Goal: Task Accomplishment & Management: Complete application form

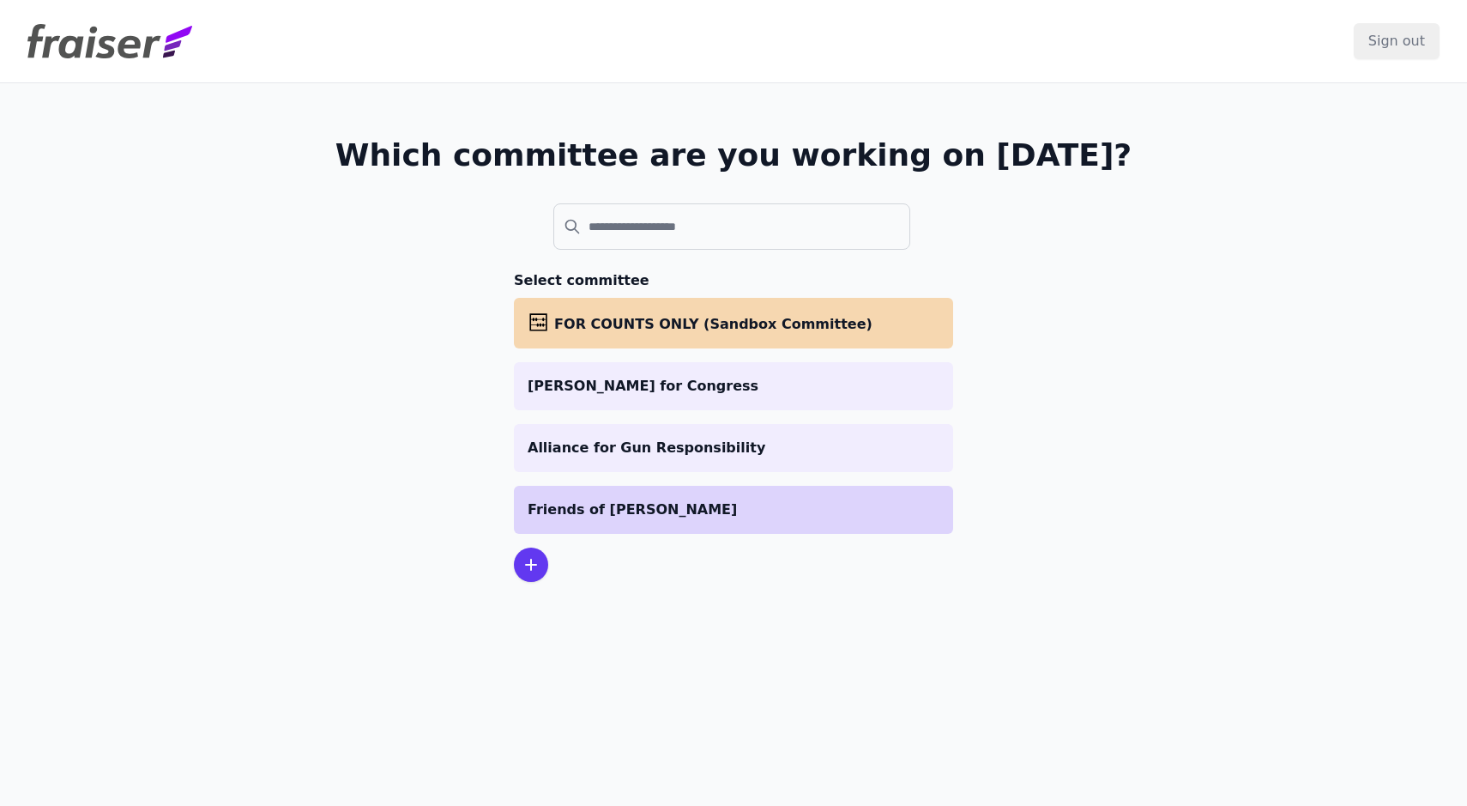
click at [584, 507] on p "Friends of [PERSON_NAME]" at bounding box center [734, 509] width 412 height 21
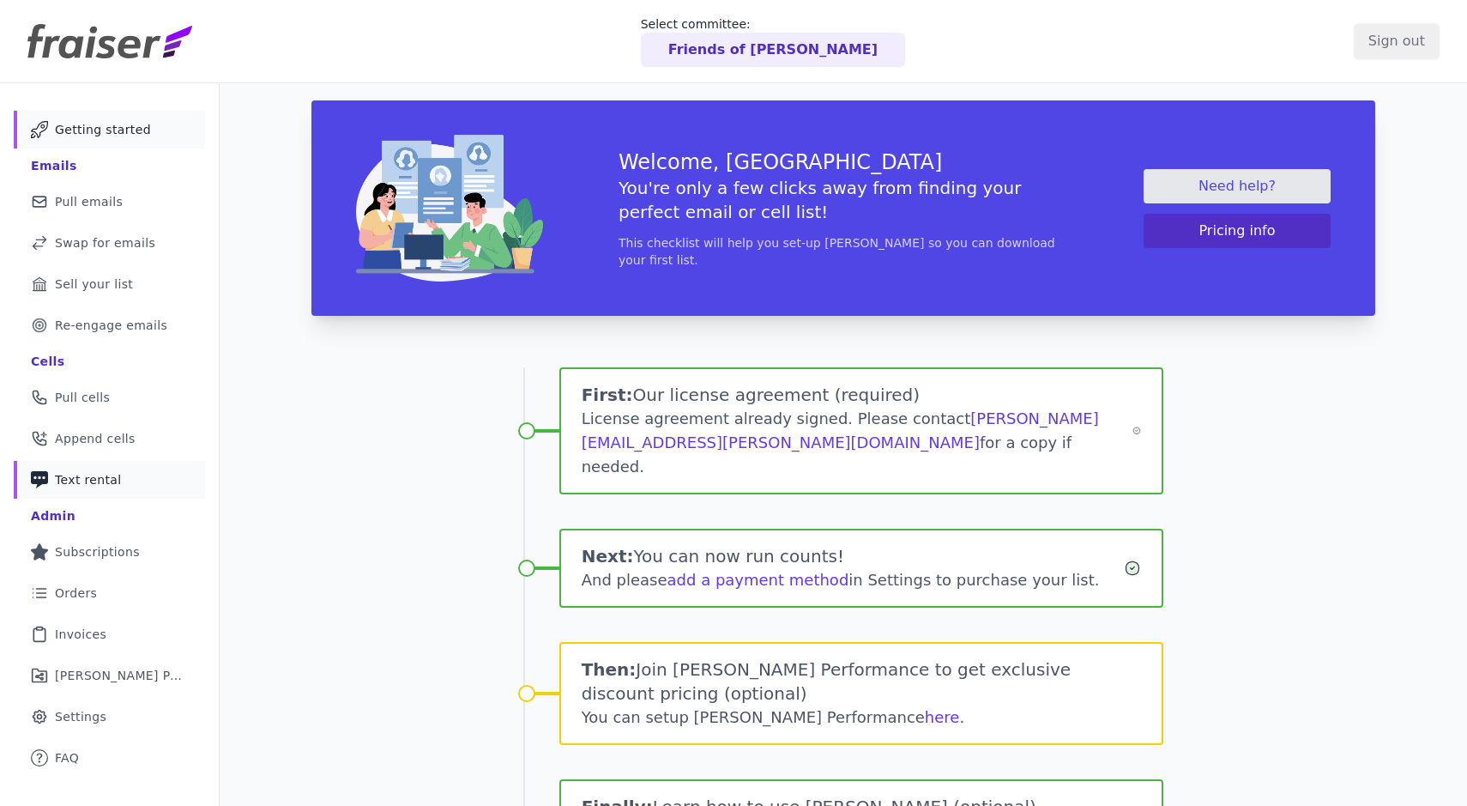
scroll to position [8, 0]
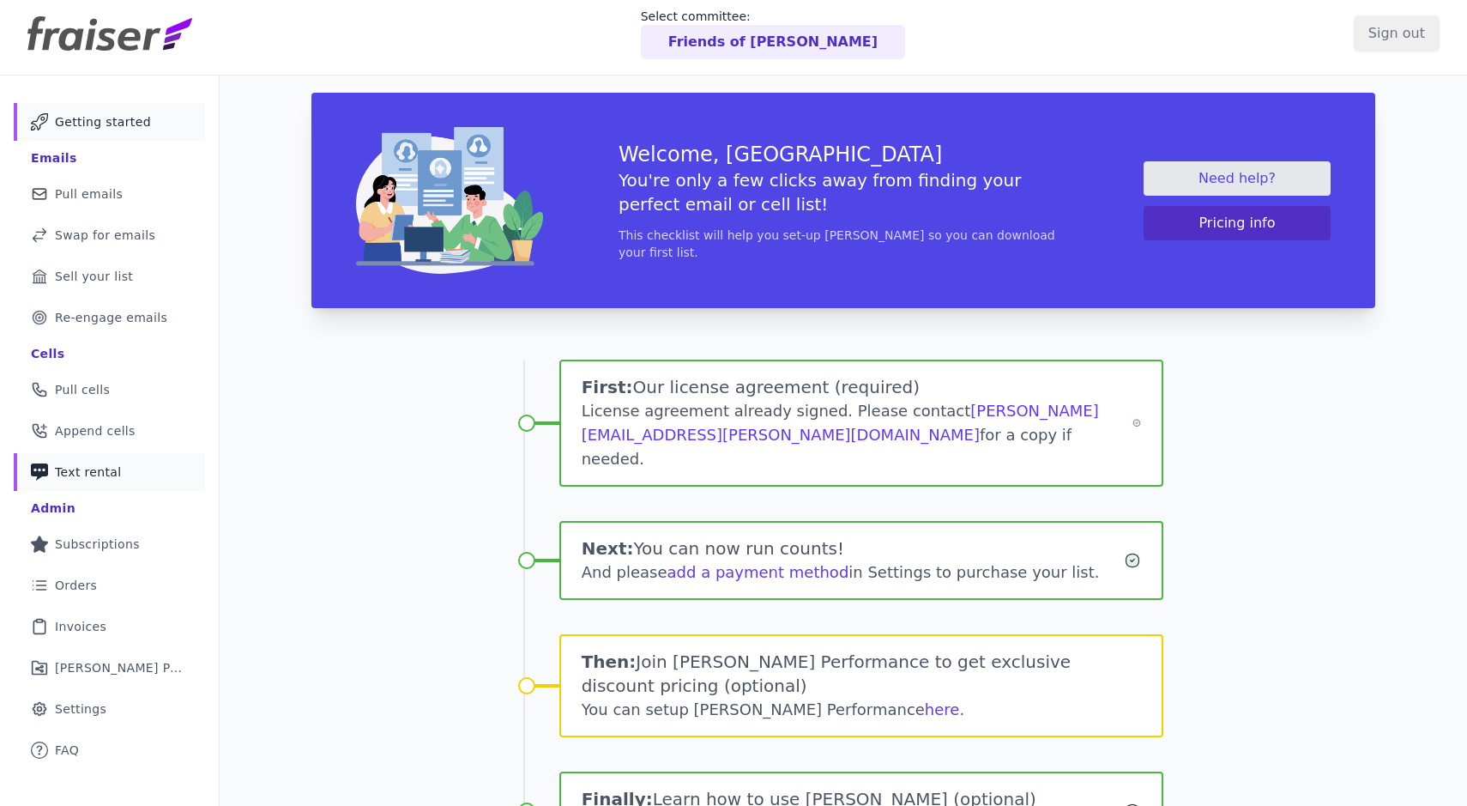
click at [151, 473] on link "Phone Icon with a plus sign Outline of a phone with a plus sign Text rental" at bounding box center [109, 472] width 191 height 38
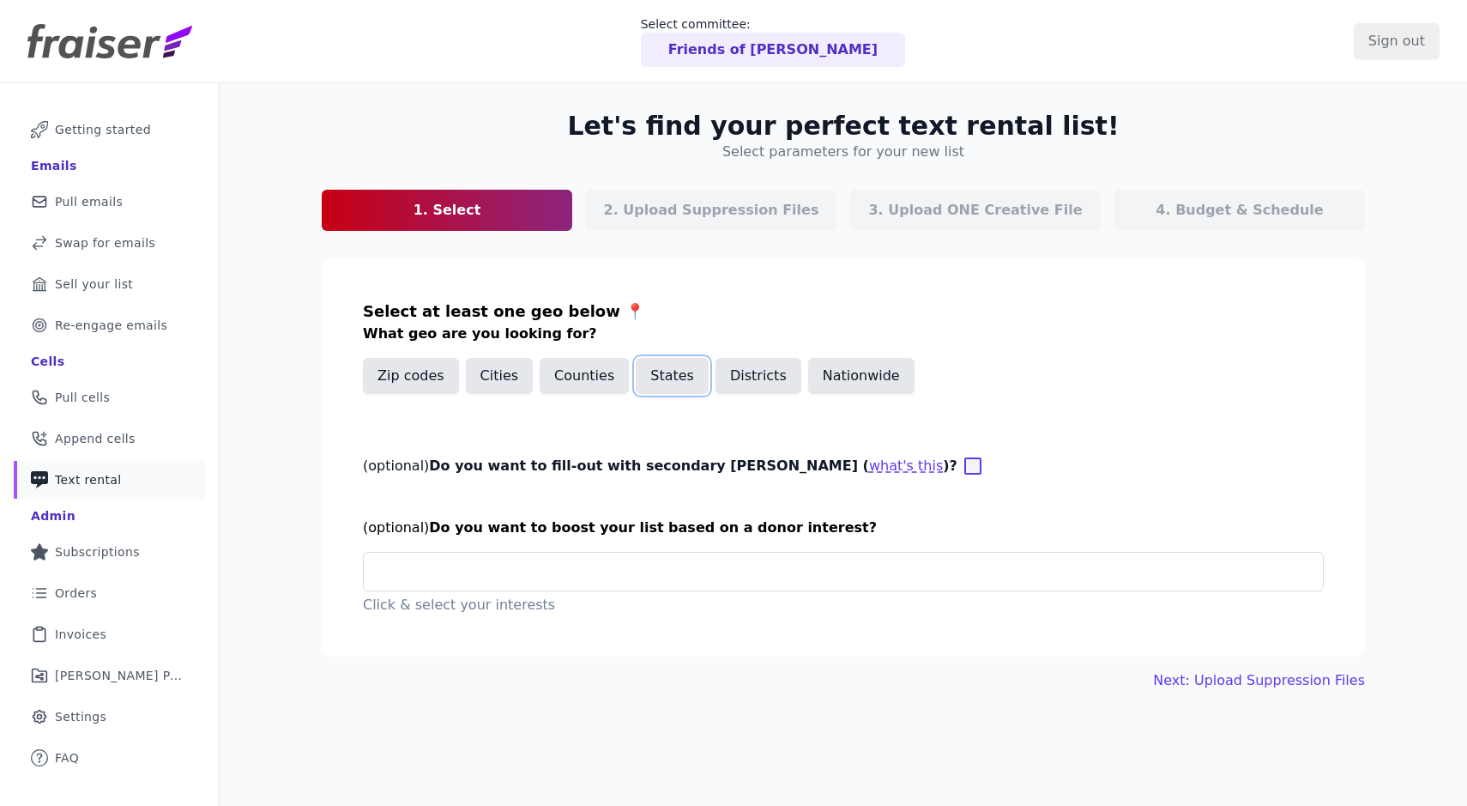
click at [640, 374] on button "States" at bounding box center [672, 376] width 73 height 36
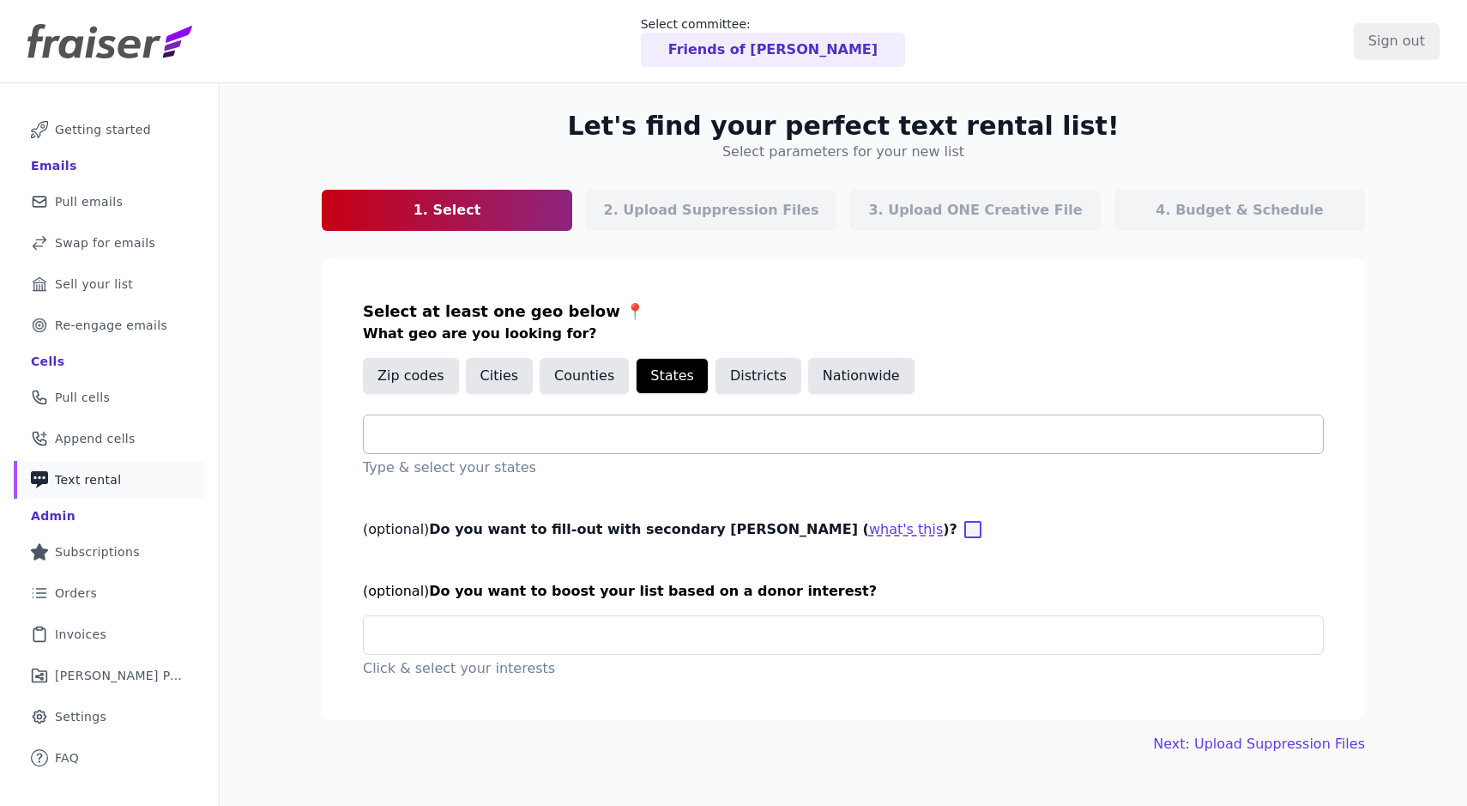
click at [422, 433] on input "text" at bounding box center [849, 434] width 945 height 21
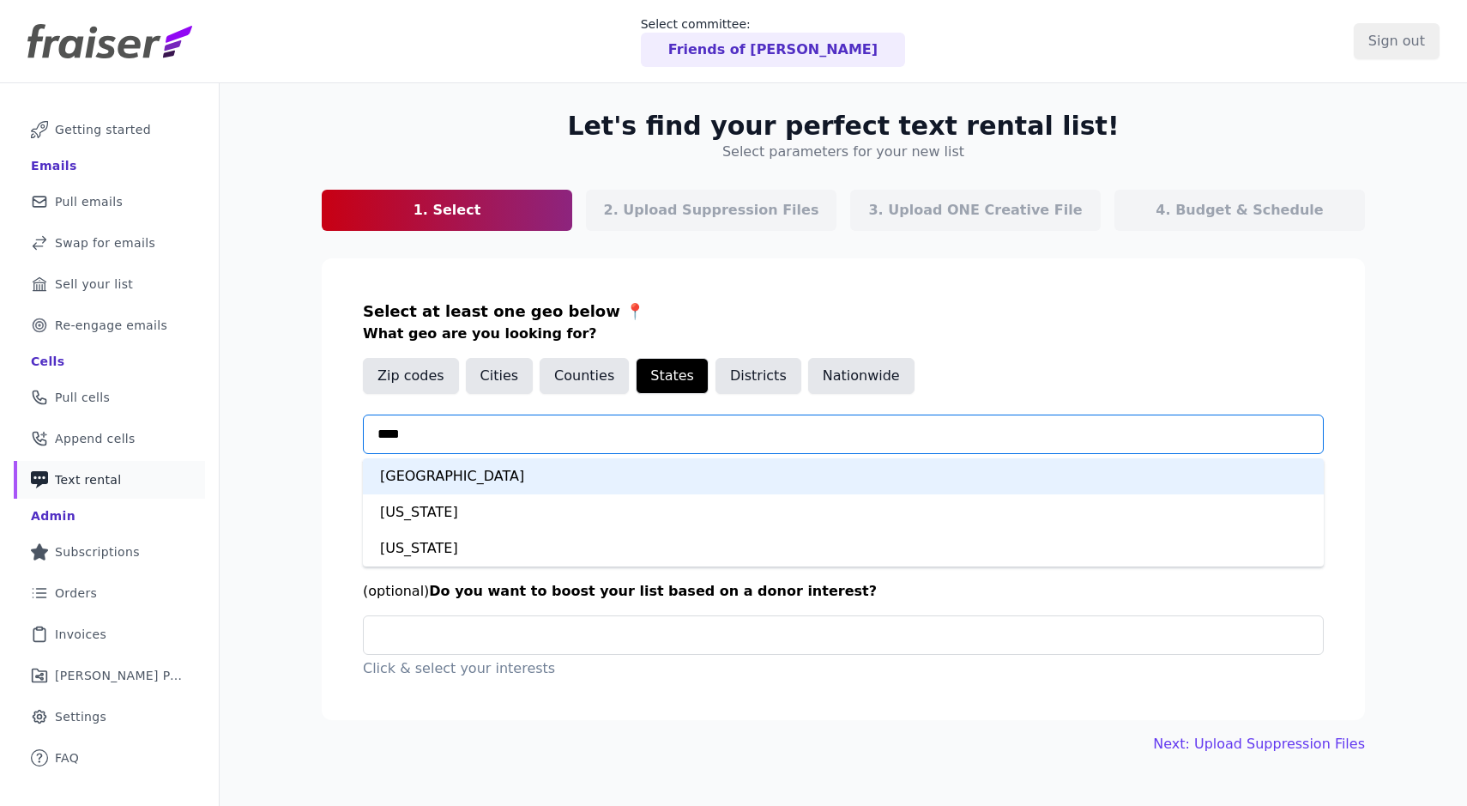
type input "*****"
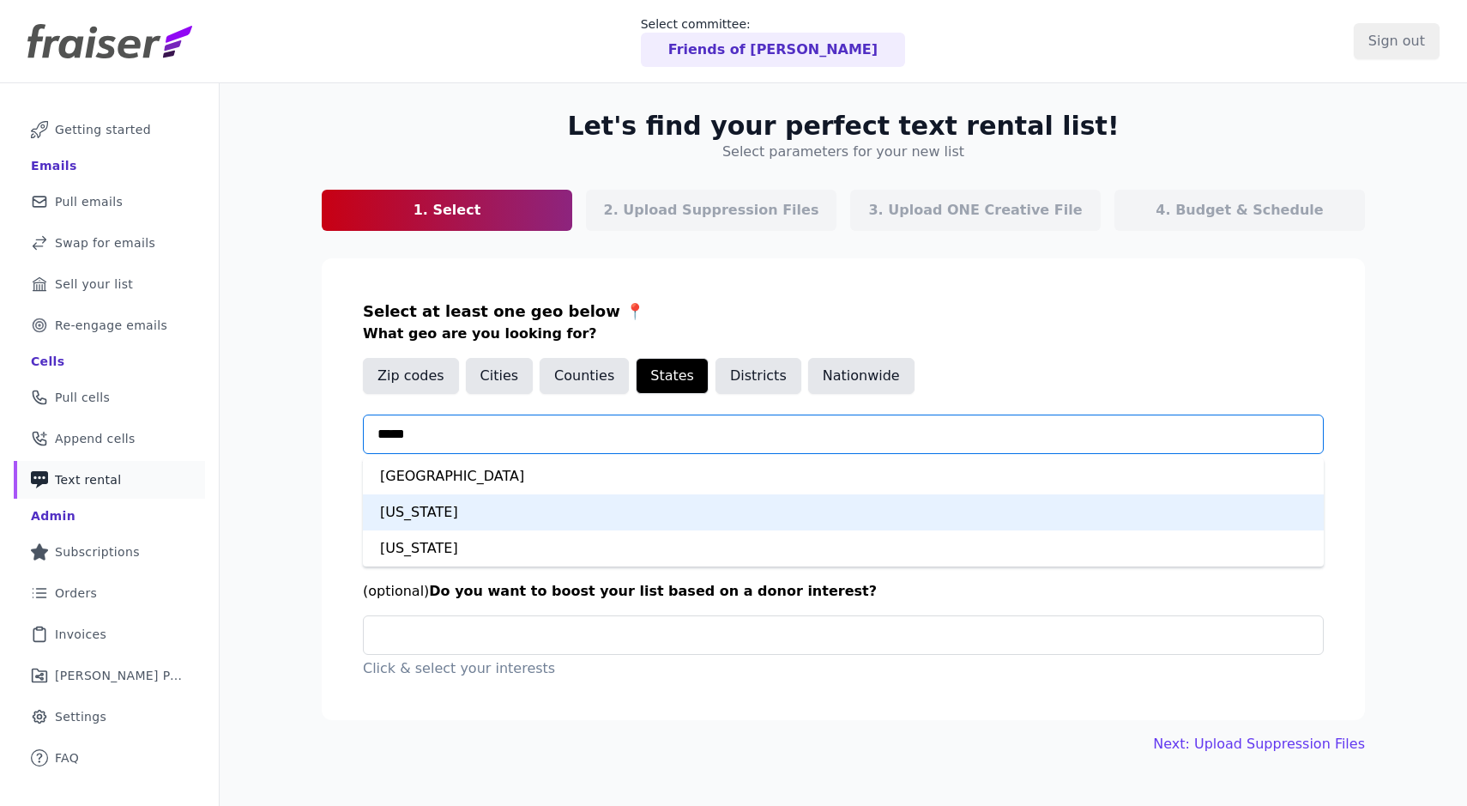
click at [395, 503] on div "Virginia" at bounding box center [843, 512] width 961 height 36
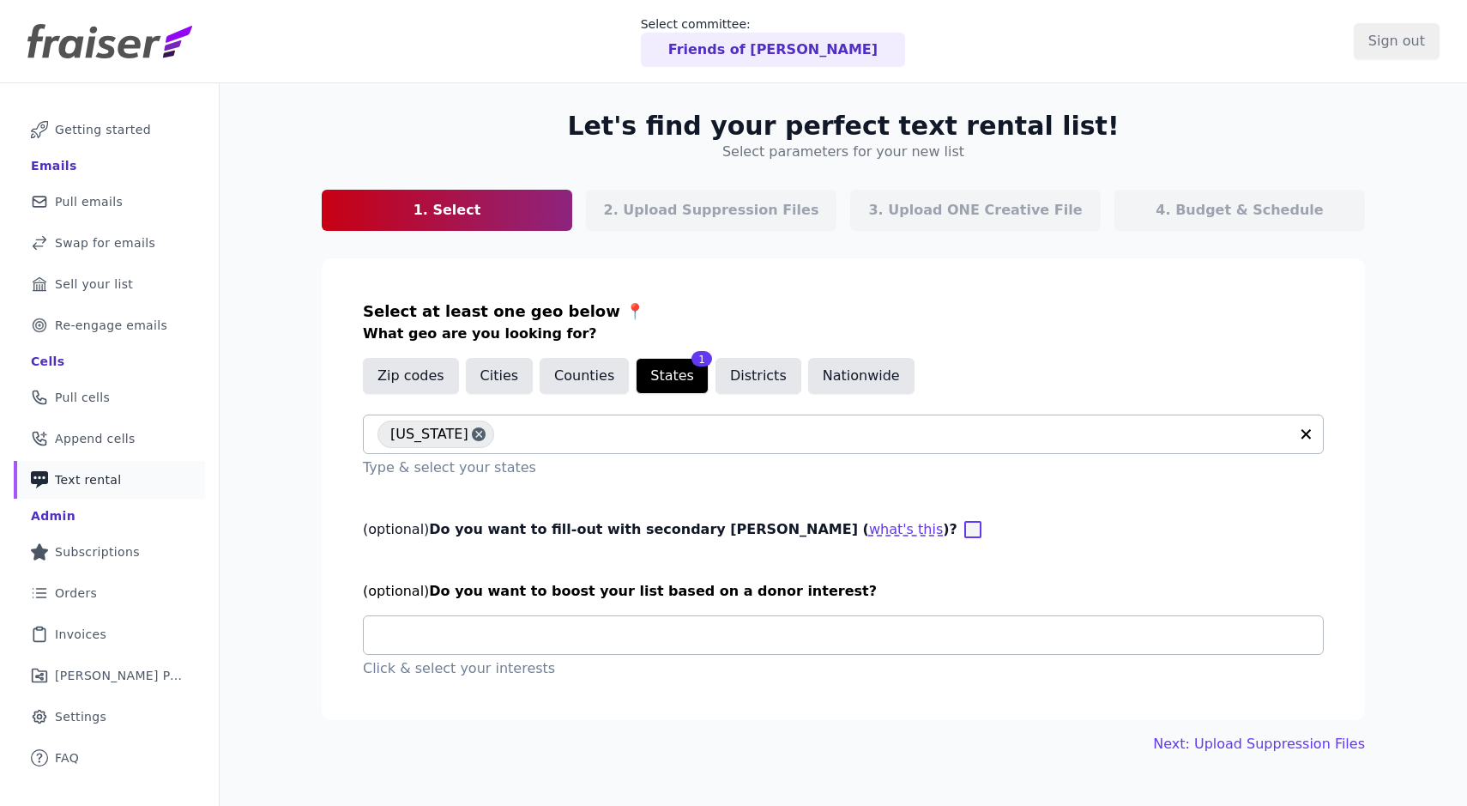
click at [789, 619] on div at bounding box center [849, 635] width 945 height 38
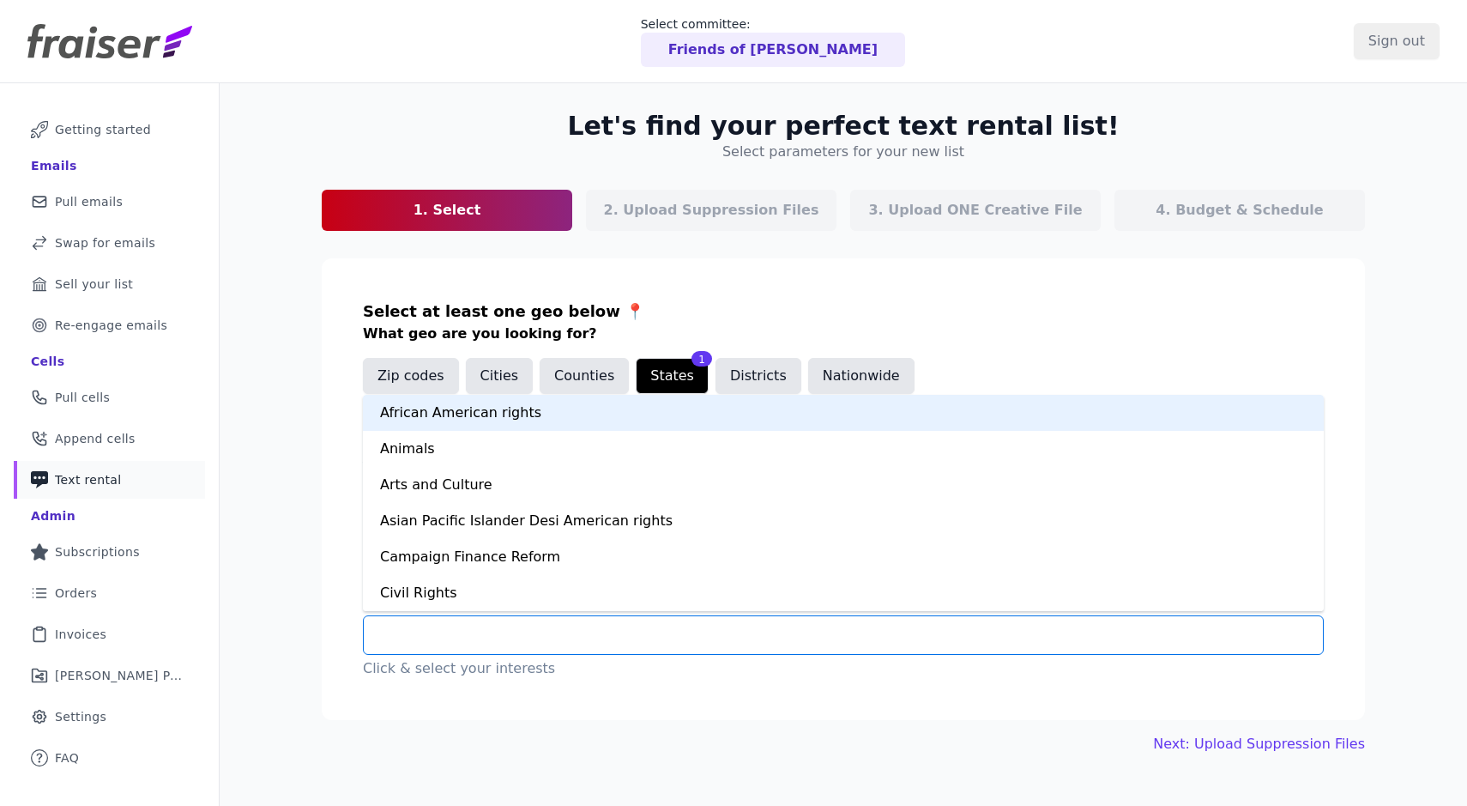
click at [789, 666] on p "Click & select your interests" at bounding box center [843, 668] width 961 height 21
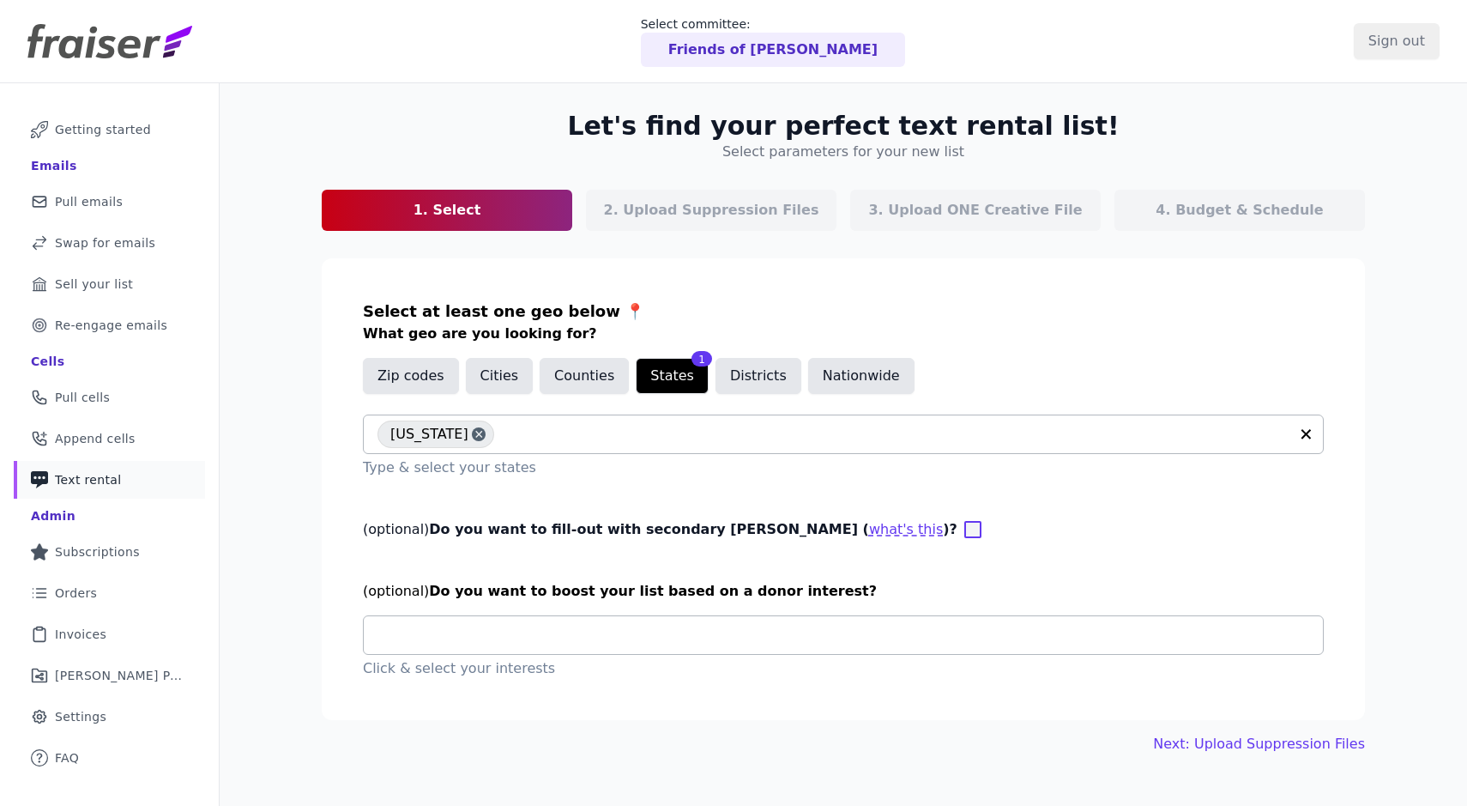
click at [791, 619] on div at bounding box center [849, 635] width 945 height 38
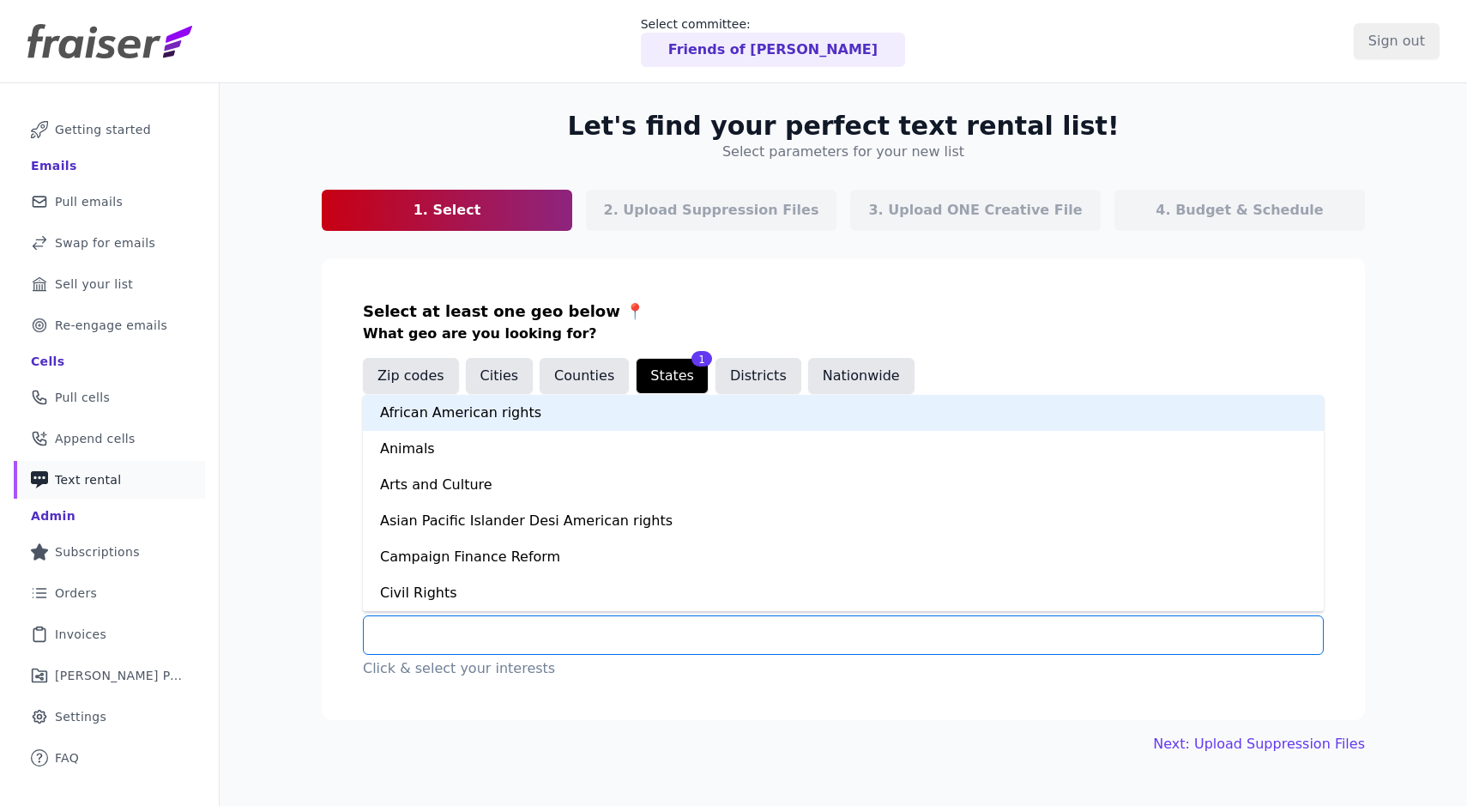
click at [791, 636] on input "text" at bounding box center [849, 635] width 945 height 21
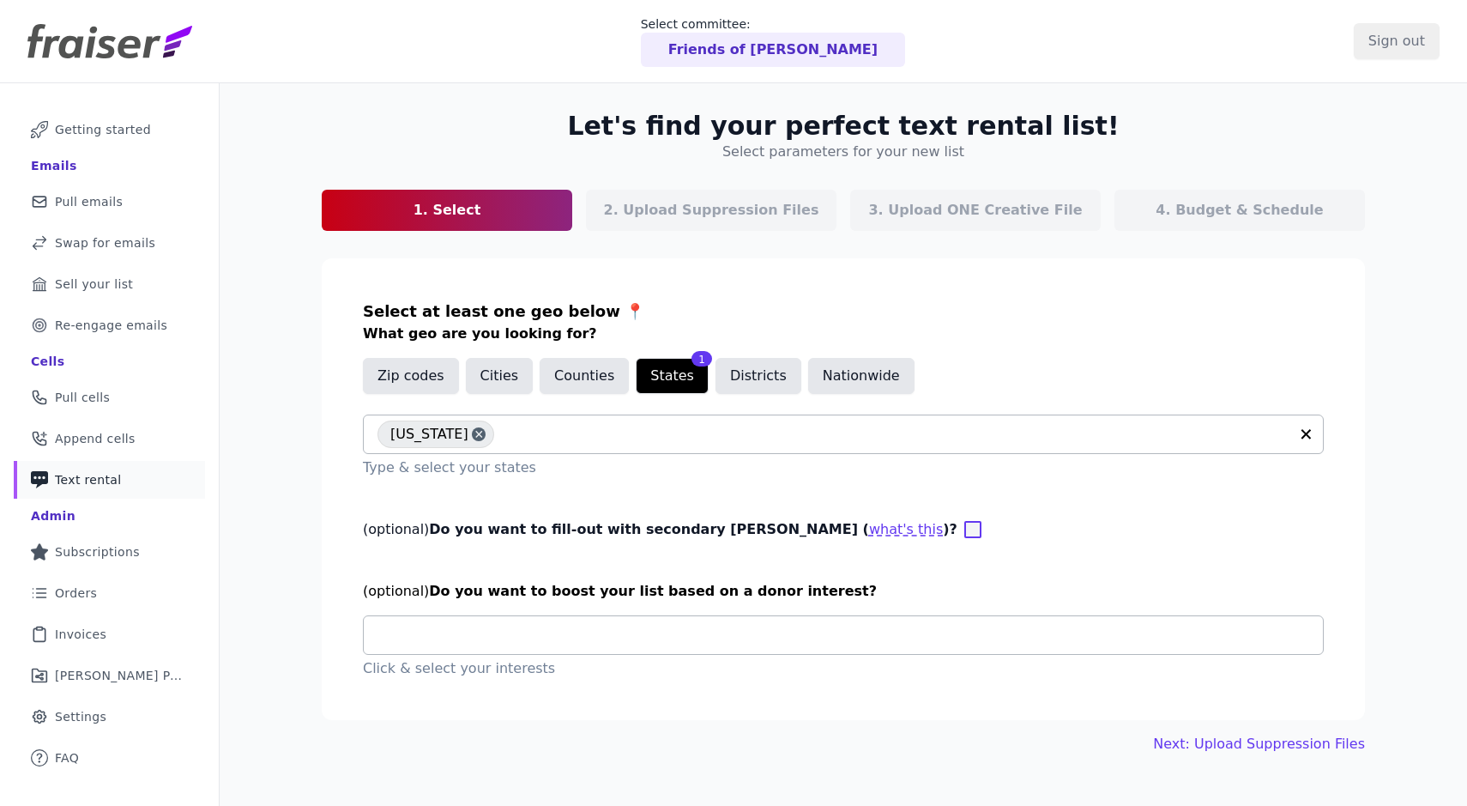
click at [807, 621] on div at bounding box center [849, 635] width 945 height 38
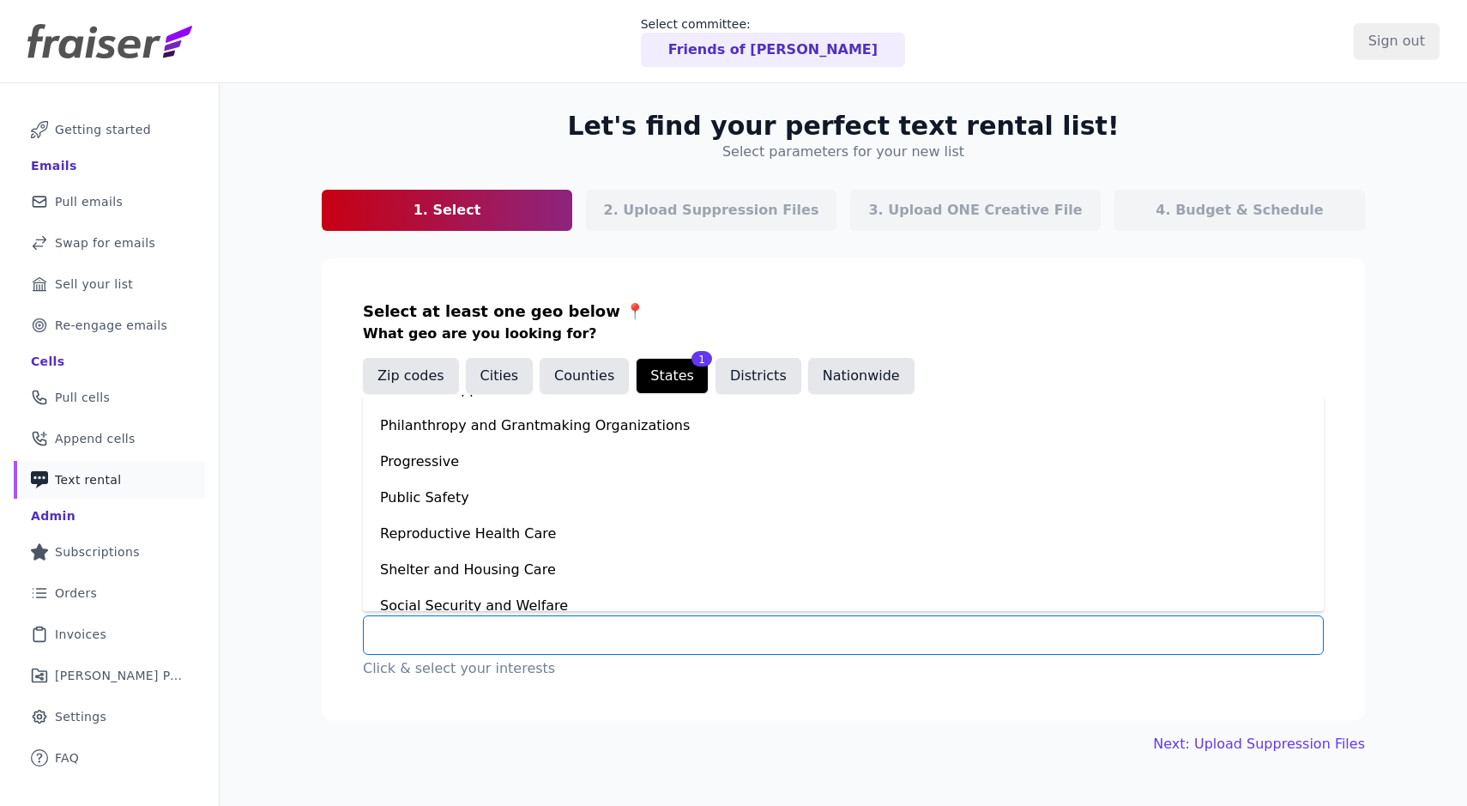
scroll to position [1050, 0]
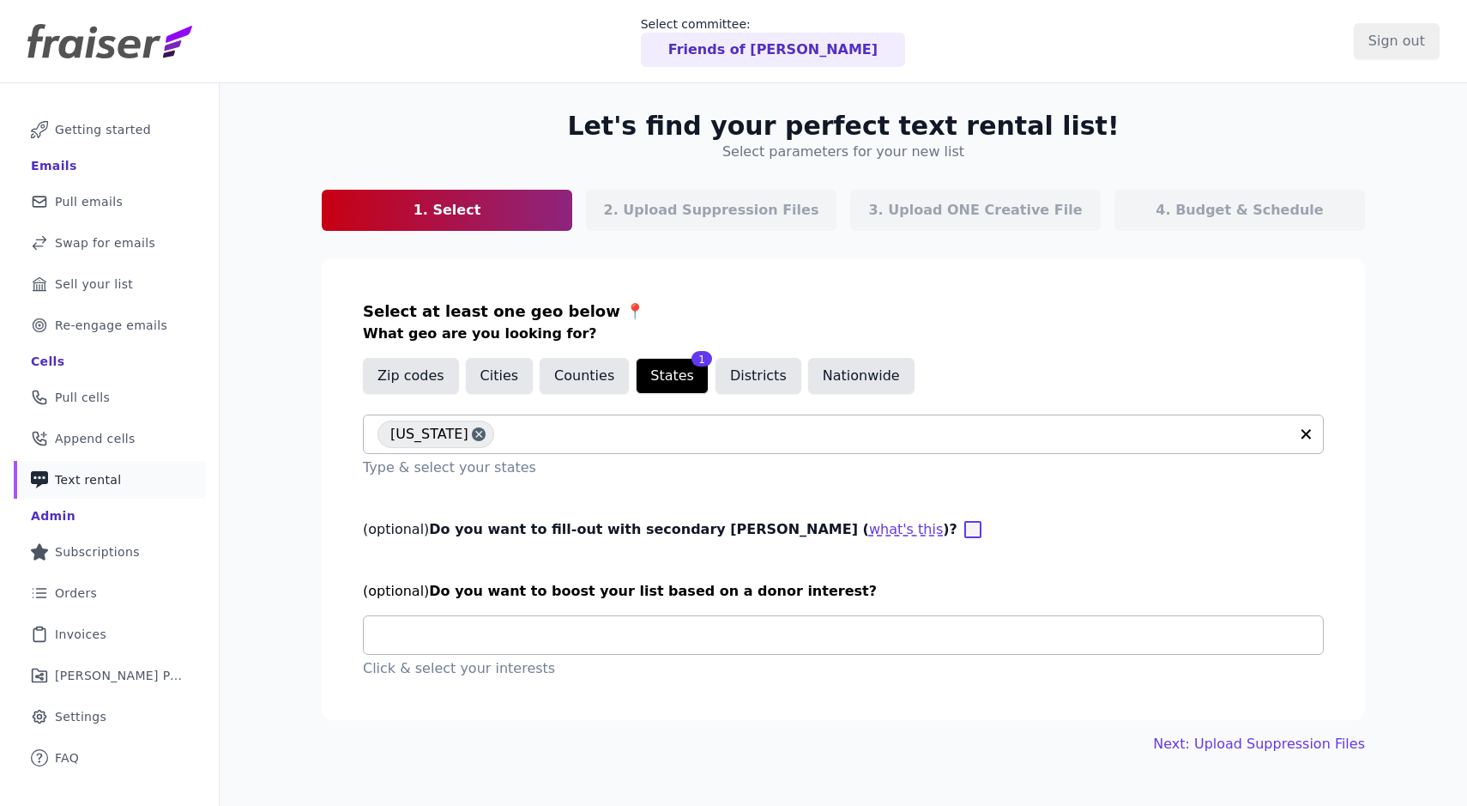
click at [791, 610] on section "Select at least one geo below 📍 What geo are you looking for? Zip codes Cities …" at bounding box center [843, 489] width 1043 height 462
click at [795, 631] on input "text" at bounding box center [849, 635] width 945 height 21
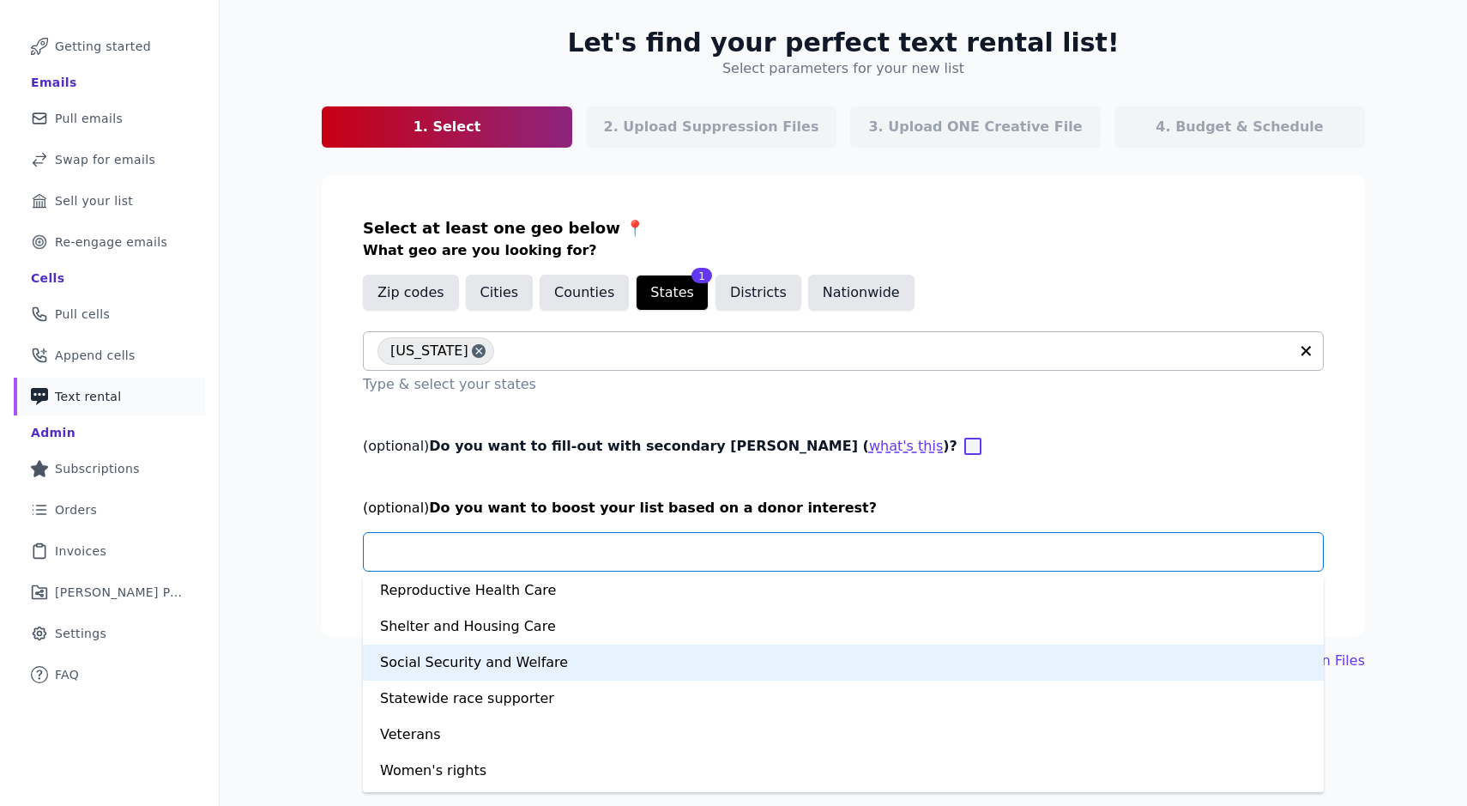
scroll to position [1157, 0]
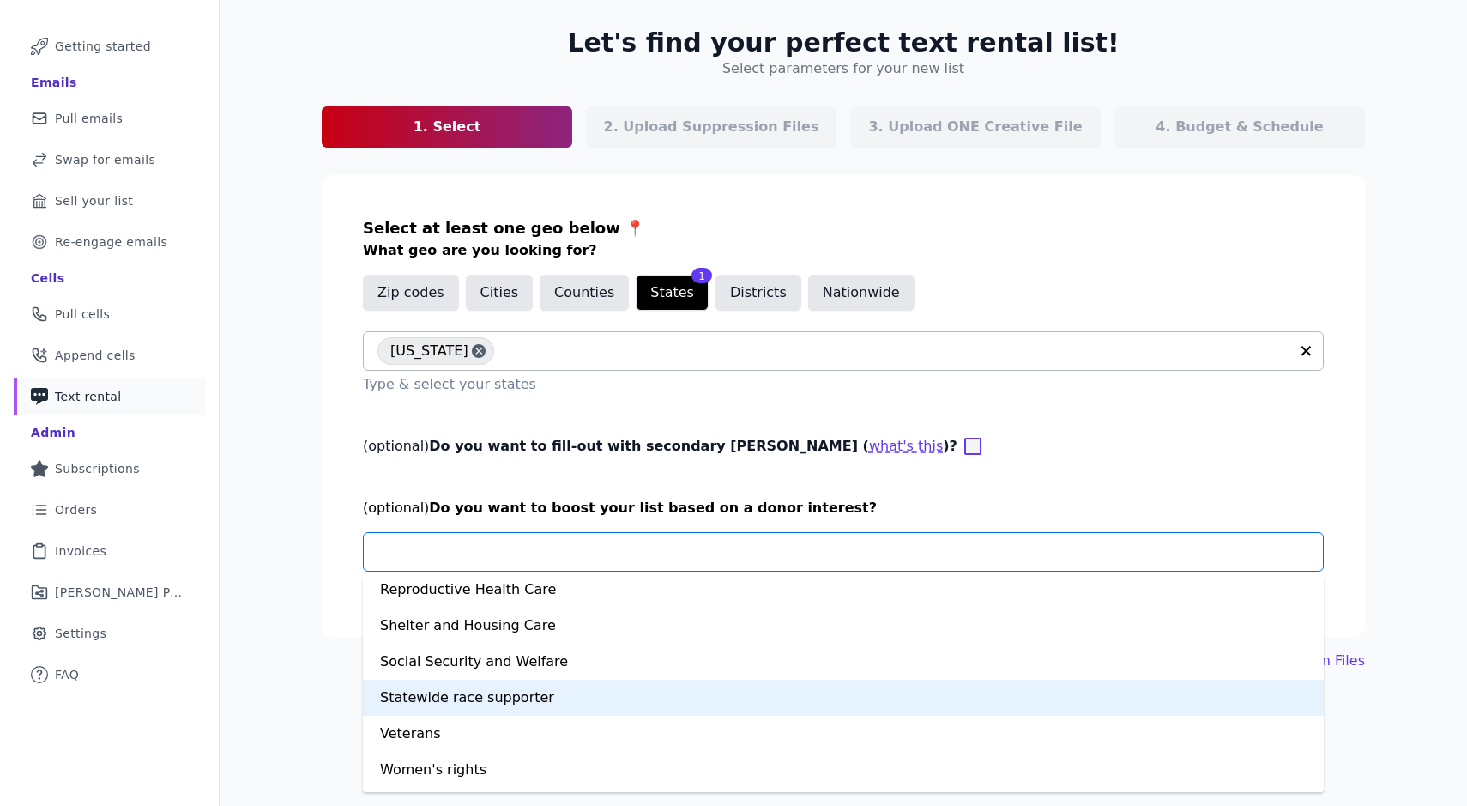
click at [949, 693] on div "Statewide race supporter" at bounding box center [843, 697] width 961 height 36
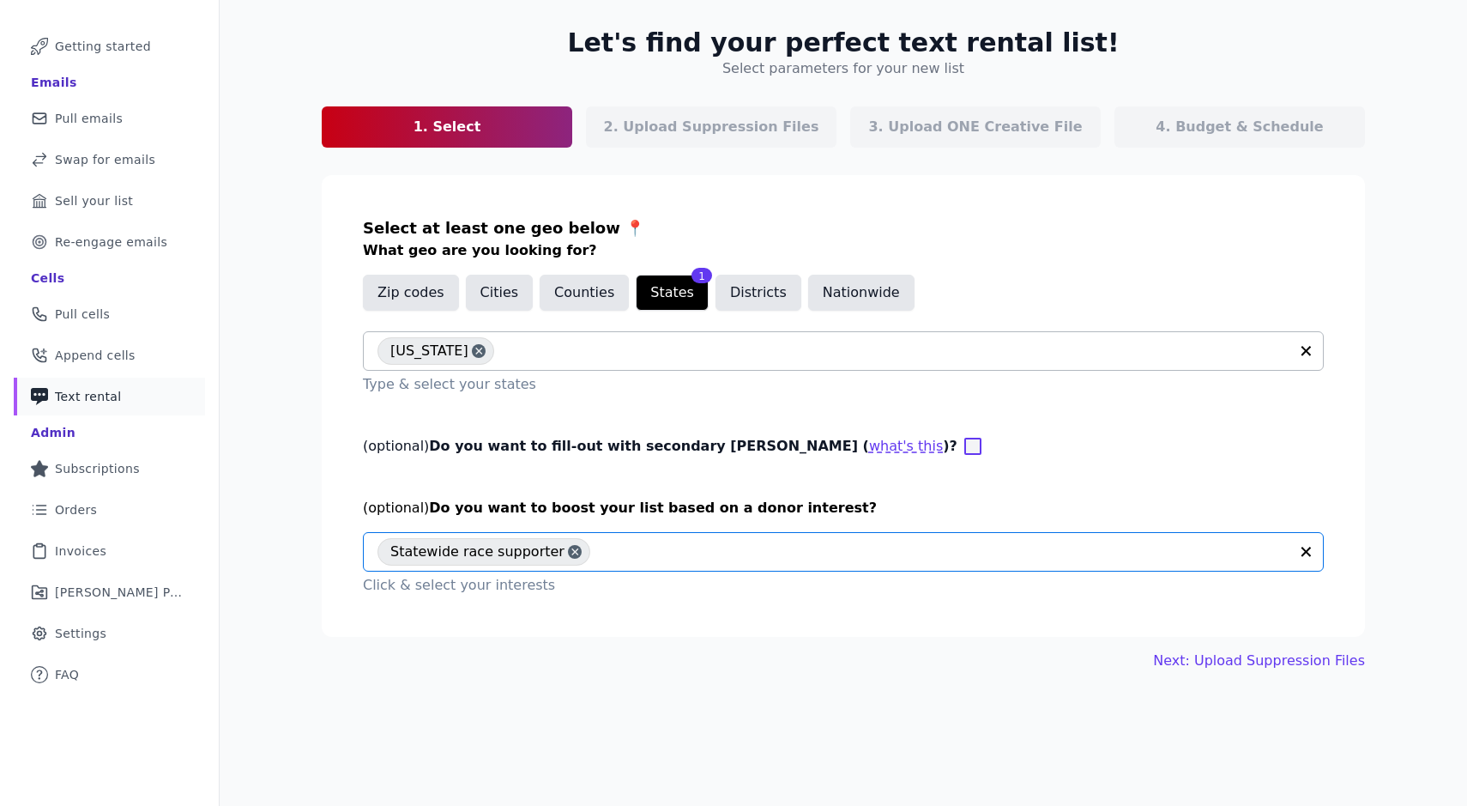
click at [1198, 552] on input "text" at bounding box center [944, 551] width 690 height 21
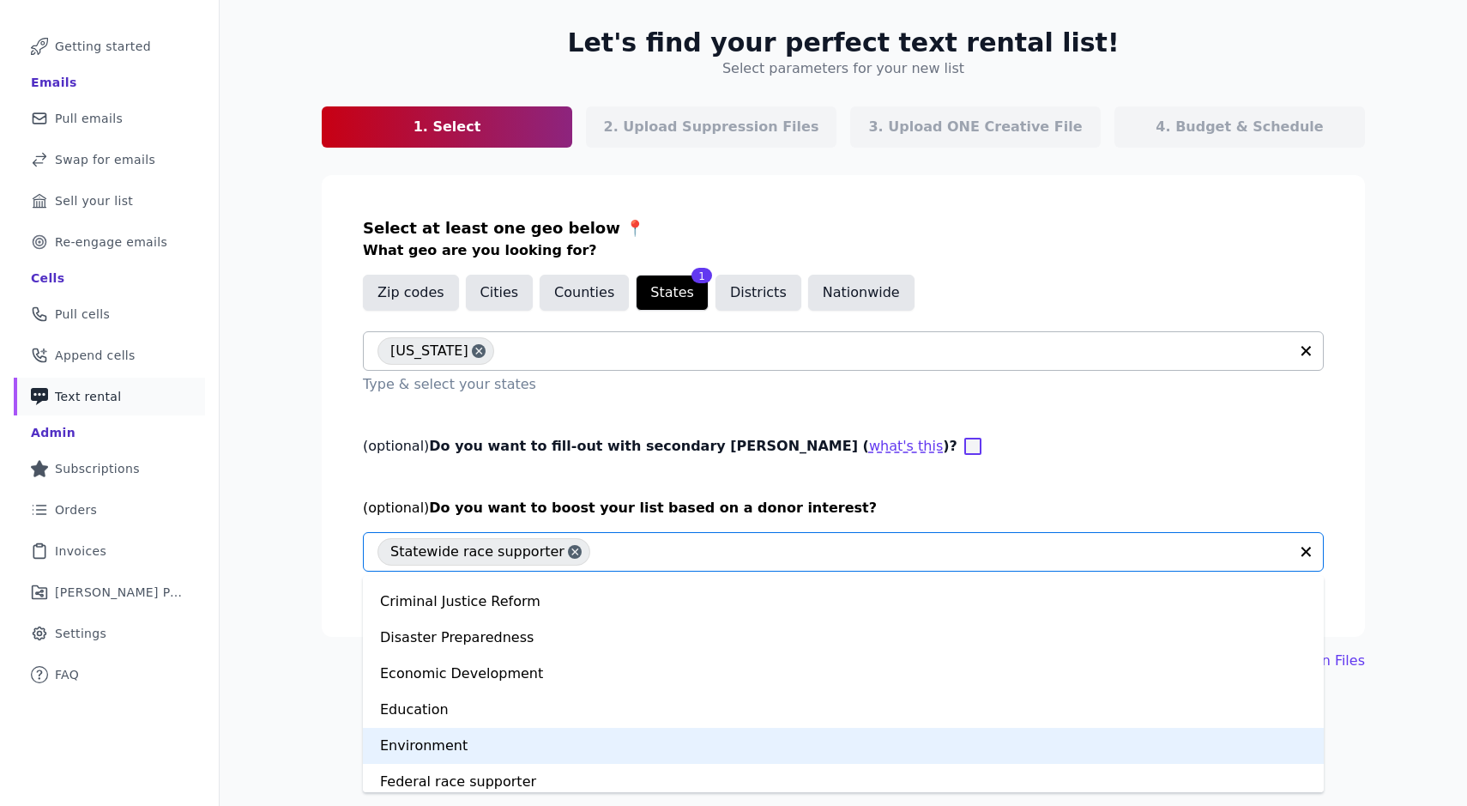
scroll to position [288, 0]
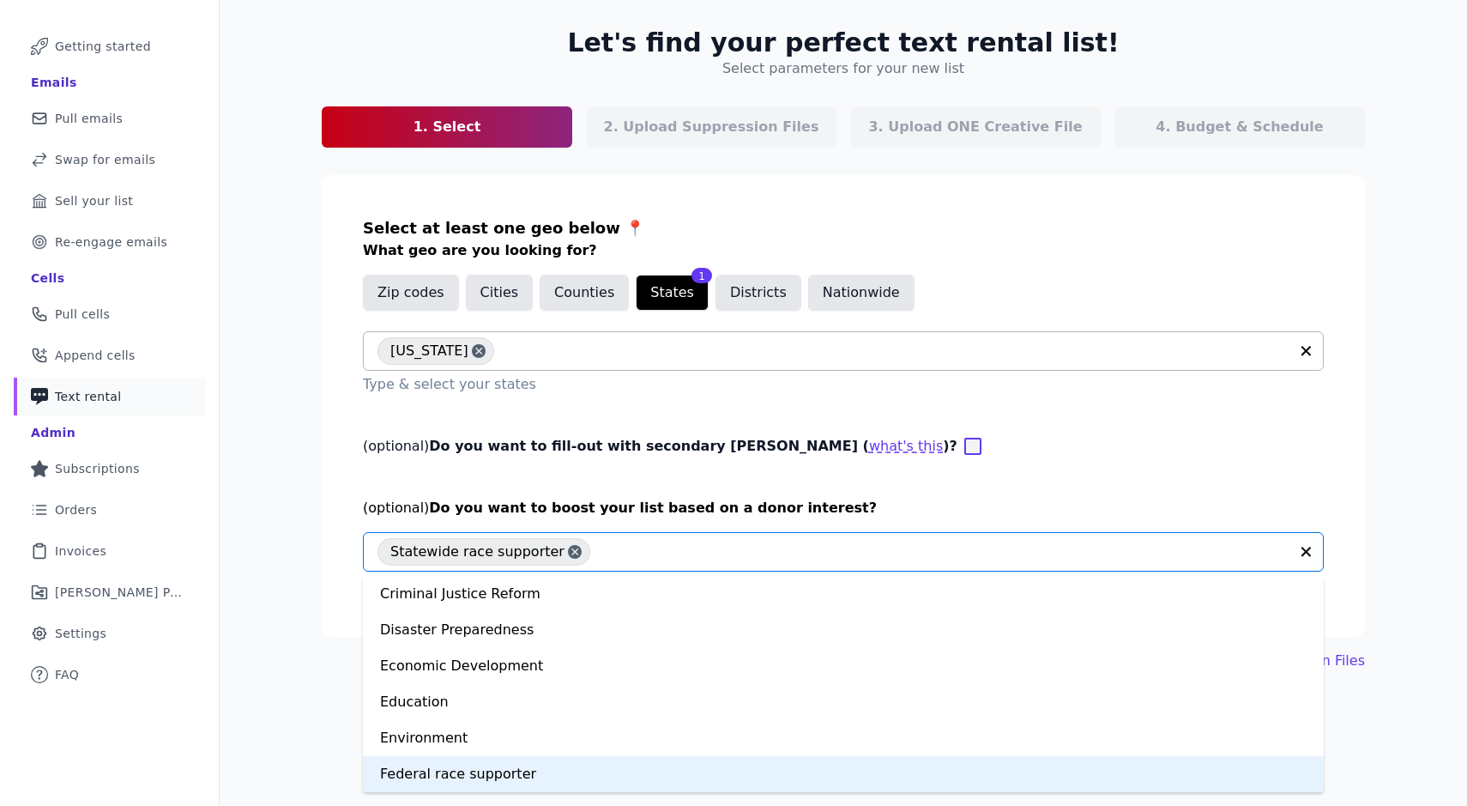
click at [639, 781] on div "Federal race supporter" at bounding box center [843, 774] width 961 height 36
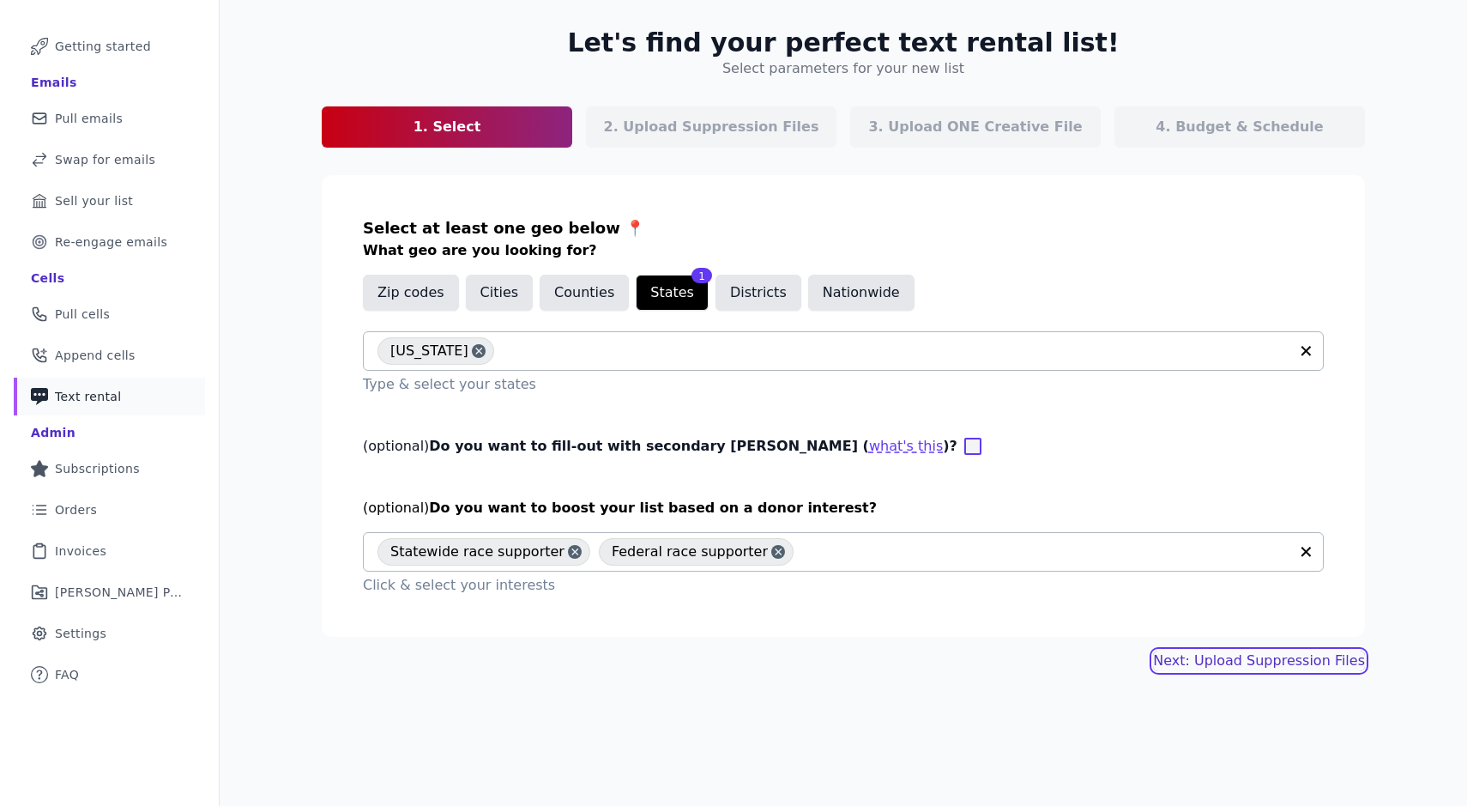
click at [1327, 668] on link "Next: Upload Suppression Files" at bounding box center [1259, 660] width 212 height 21
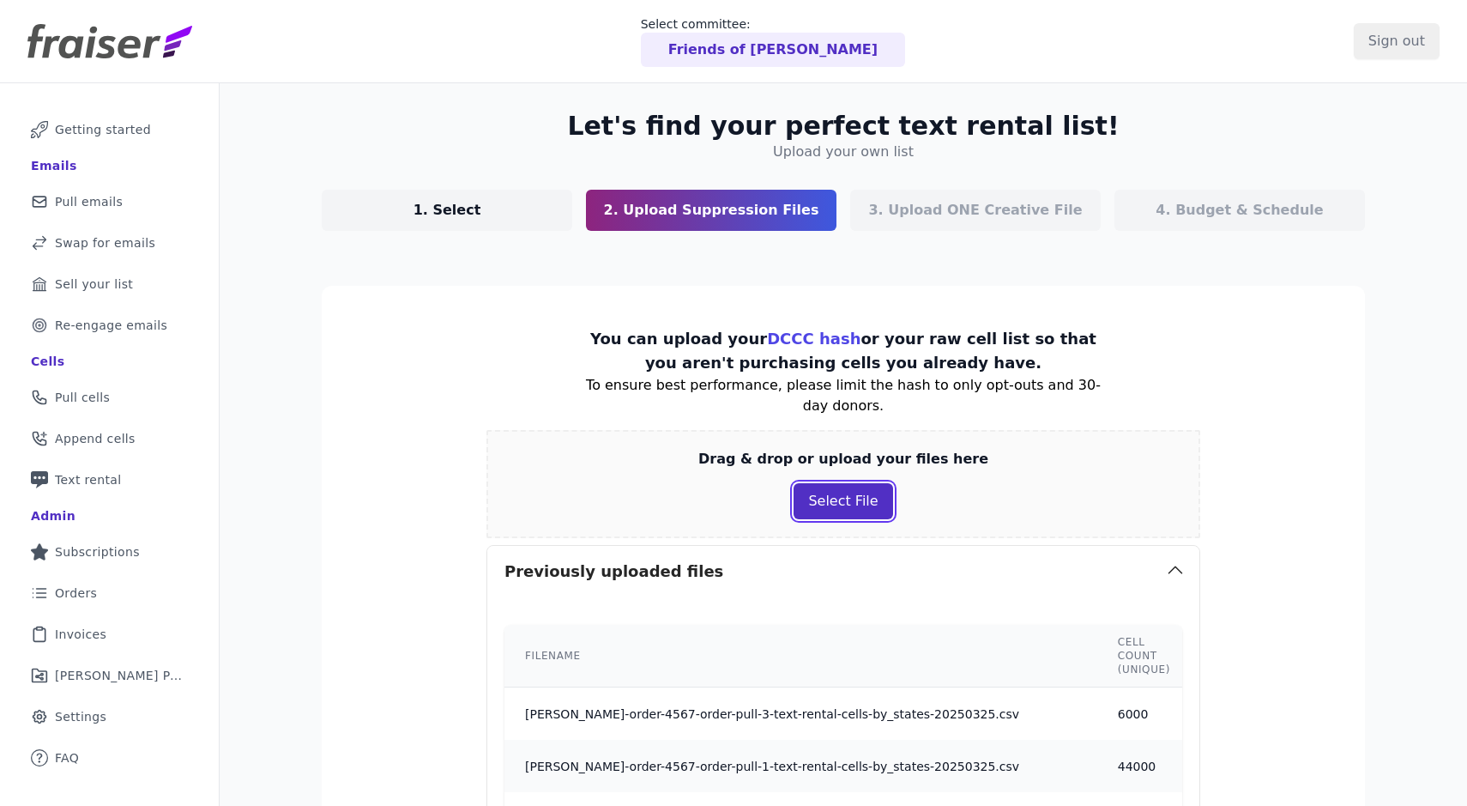
click at [865, 505] on button "Select File" at bounding box center [843, 501] width 99 height 36
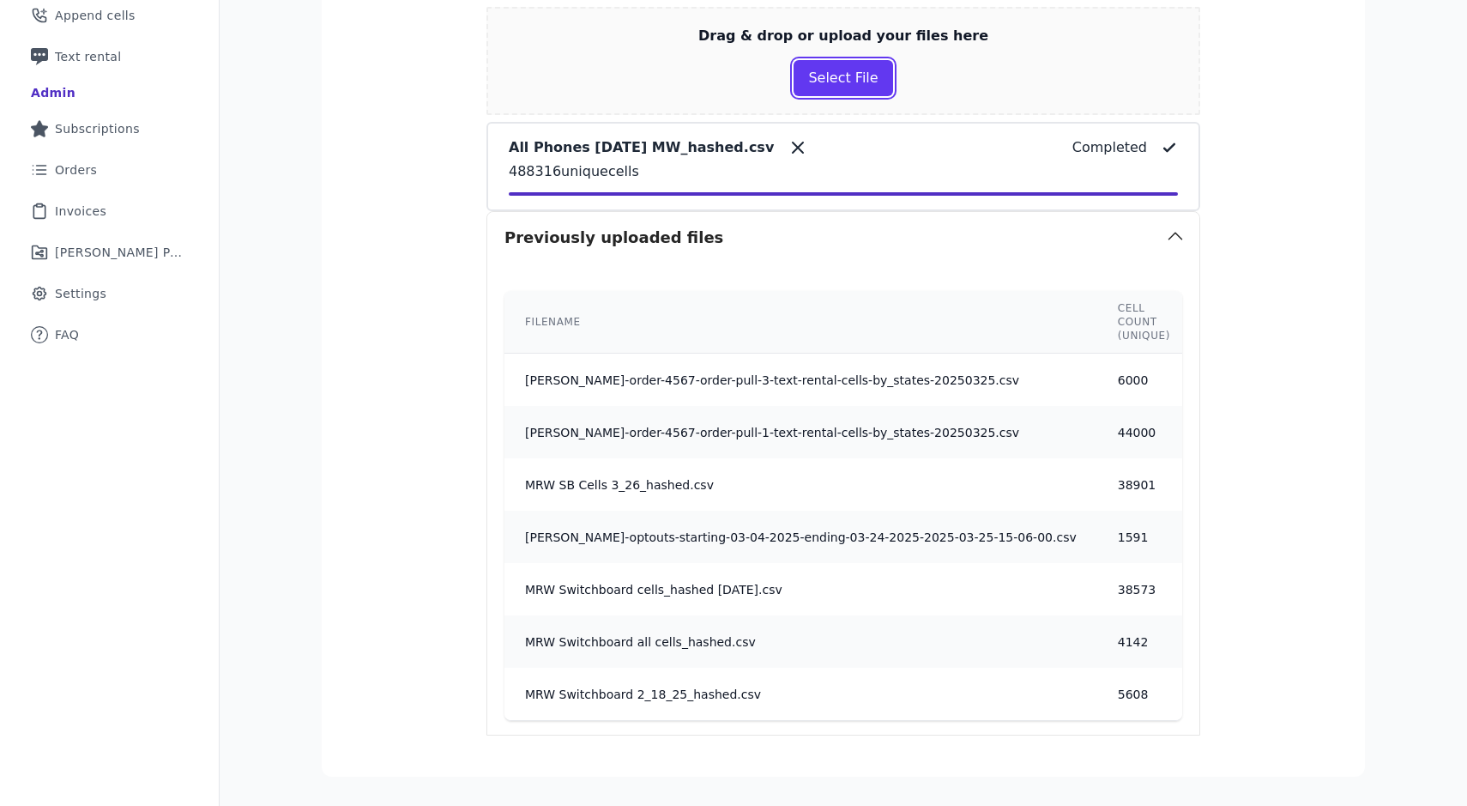
scroll to position [569, 0]
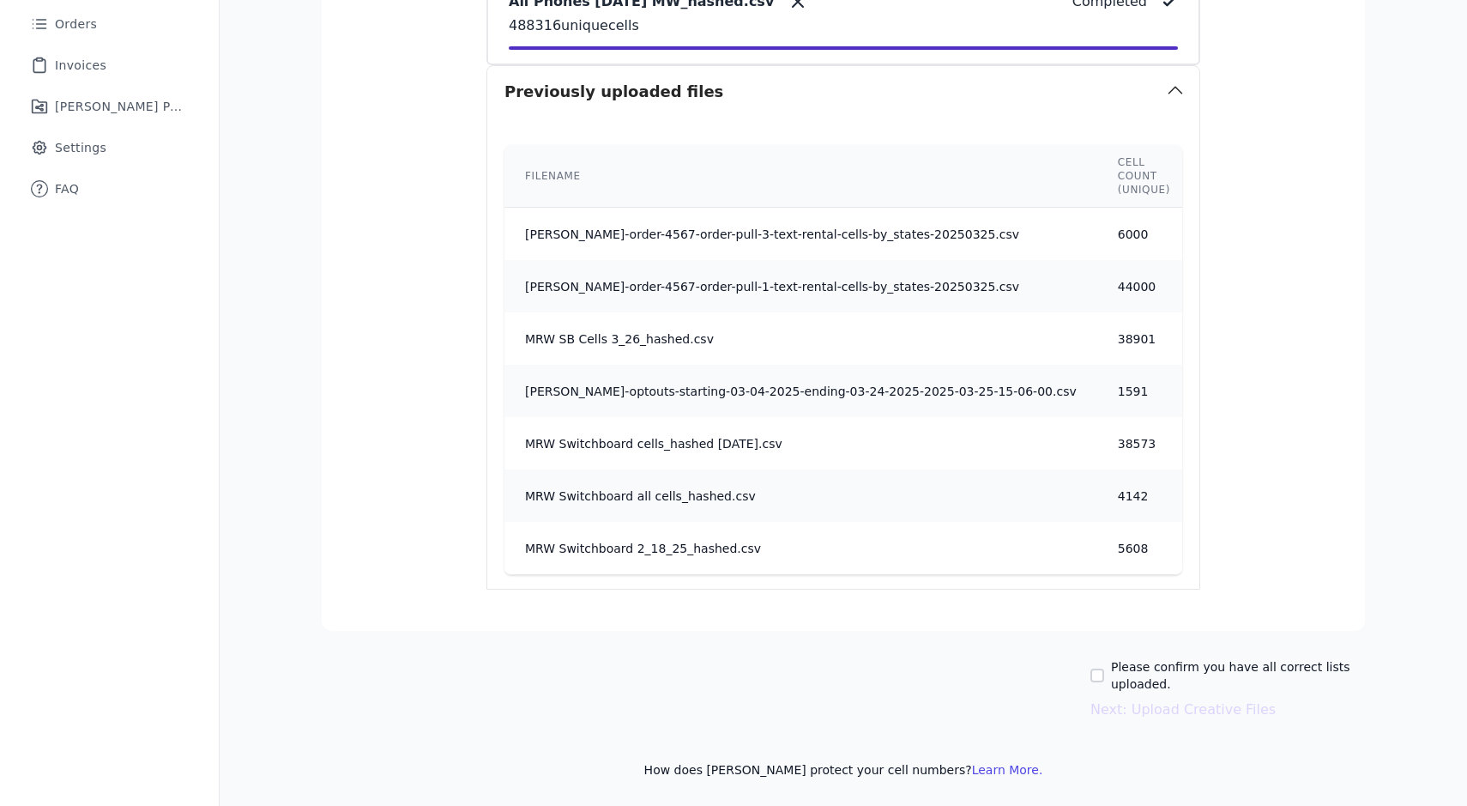
click at [1169, 666] on label "Please confirm you have all correct lists uploaded." at bounding box center [1238, 675] width 254 height 34
click at [1104, 668] on input "Please confirm you have all correct lists uploaded." at bounding box center [1097, 675] width 14 height 14
checkbox input "true"
click at [1193, 711] on button "Next: Upload Creative Files" at bounding box center [1182, 709] width 185 height 21
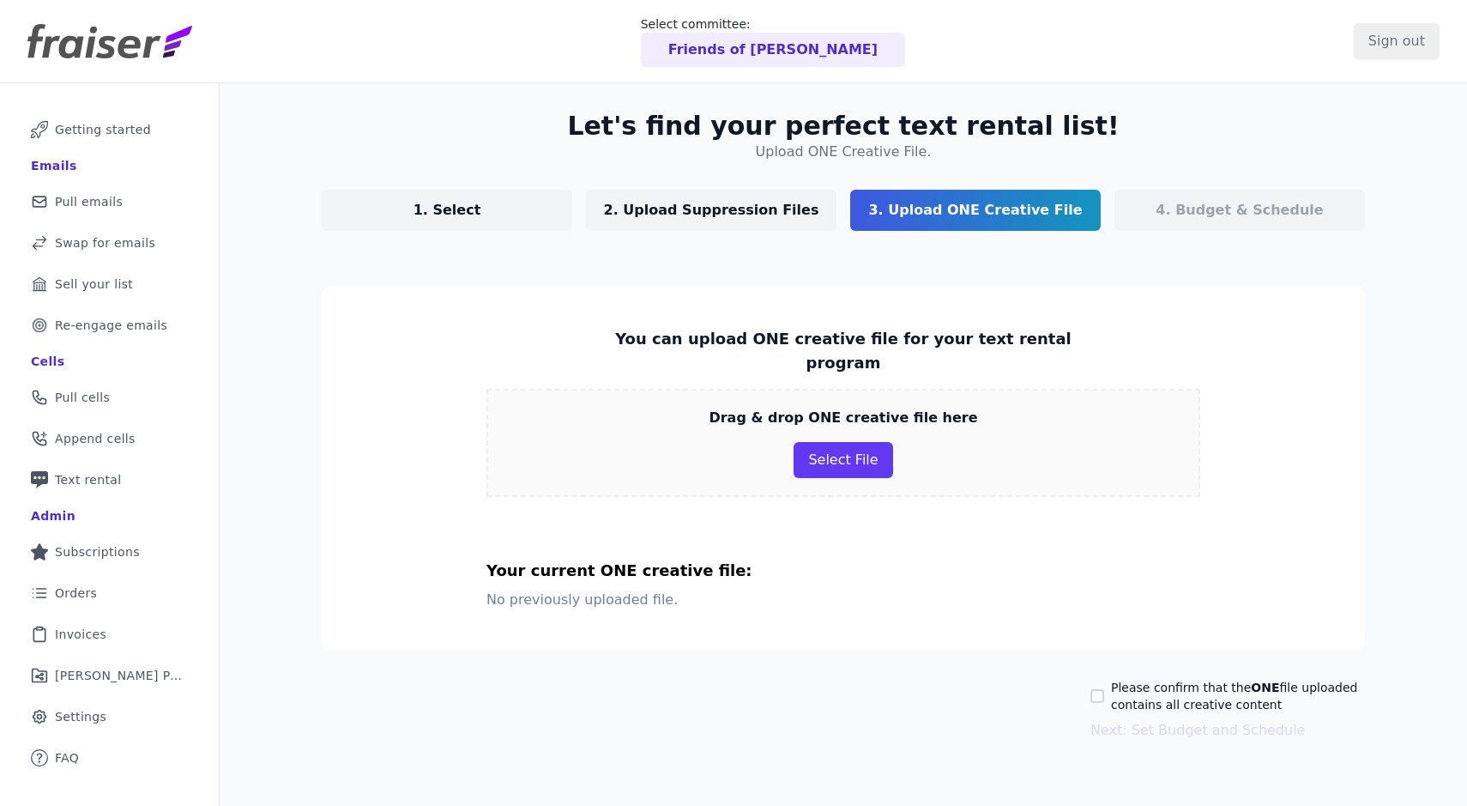
click at [810, 416] on div "Drag & drop ONE creative file here Select File" at bounding box center [843, 443] width 714 height 108
click at [818, 443] on button "Select File" at bounding box center [843, 460] width 99 height 36
click at [821, 442] on button "Select File" at bounding box center [843, 460] width 99 height 36
click at [842, 442] on button "Select File" at bounding box center [843, 460] width 99 height 36
click at [614, 558] on h3 "Your current ONE creative file:" at bounding box center [843, 570] width 714 height 24
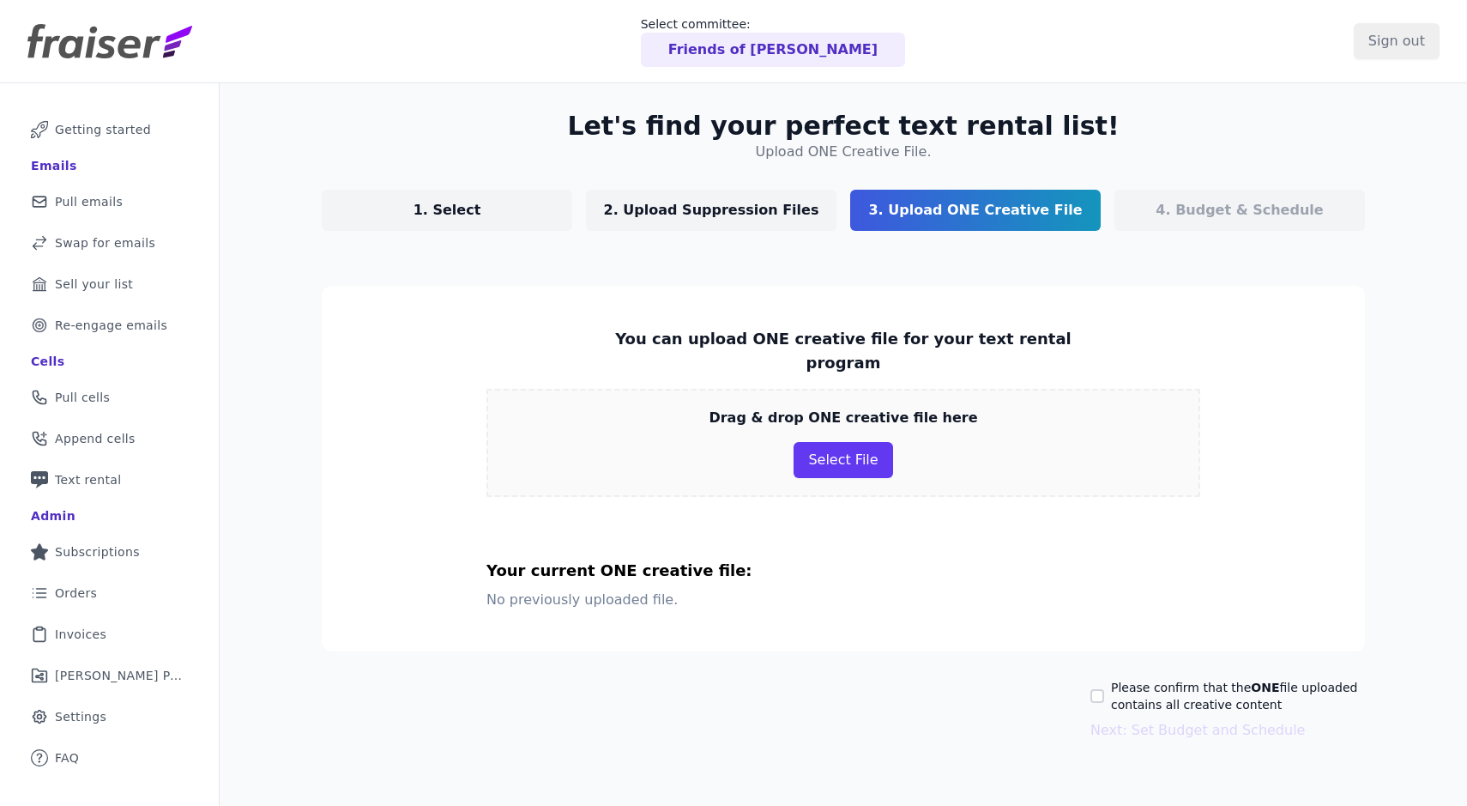
click at [700, 432] on div "Drag & drop ONE creative file here Select File" at bounding box center [843, 443] width 714 height 108
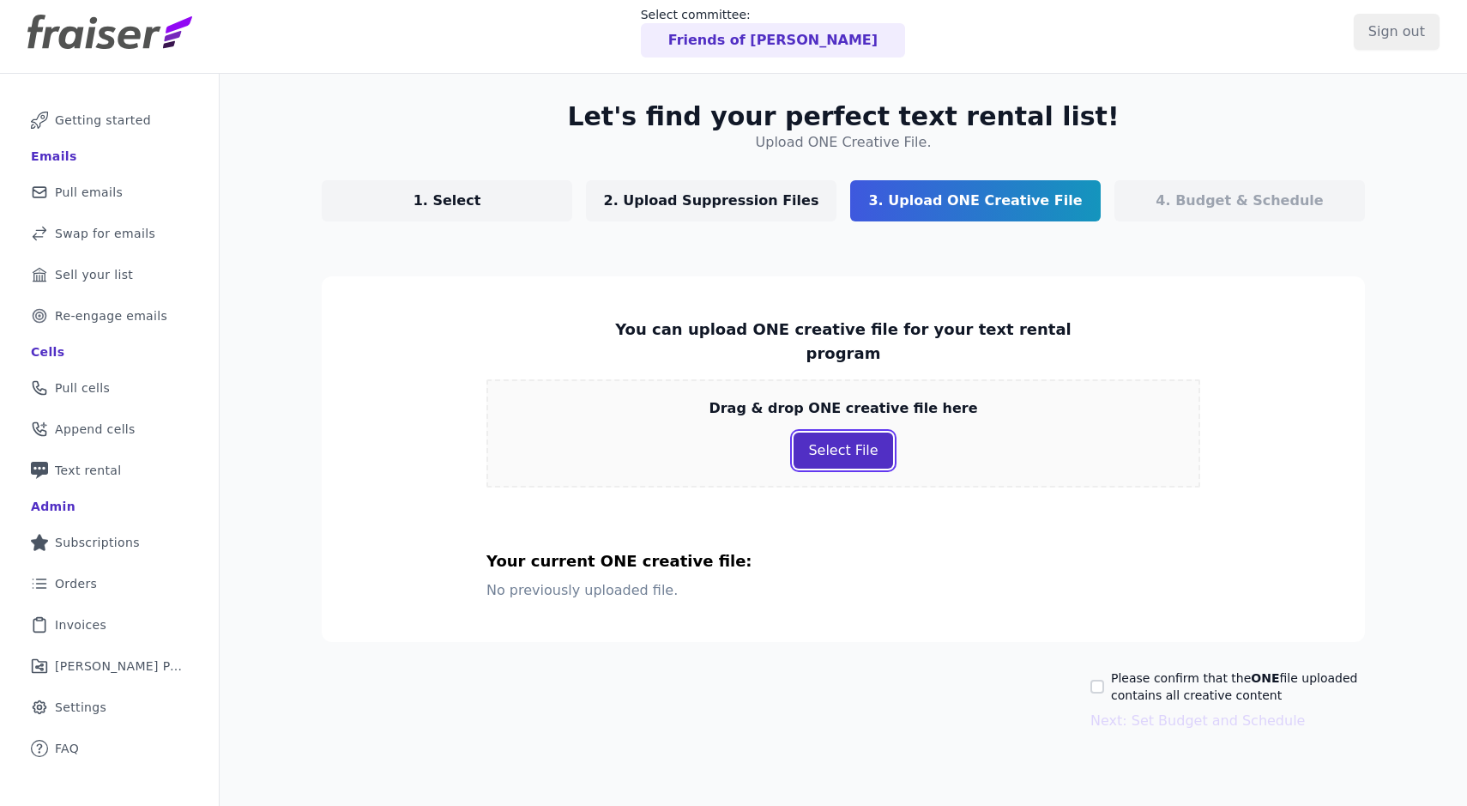
click at [856, 432] on button "Select File" at bounding box center [843, 450] width 99 height 36
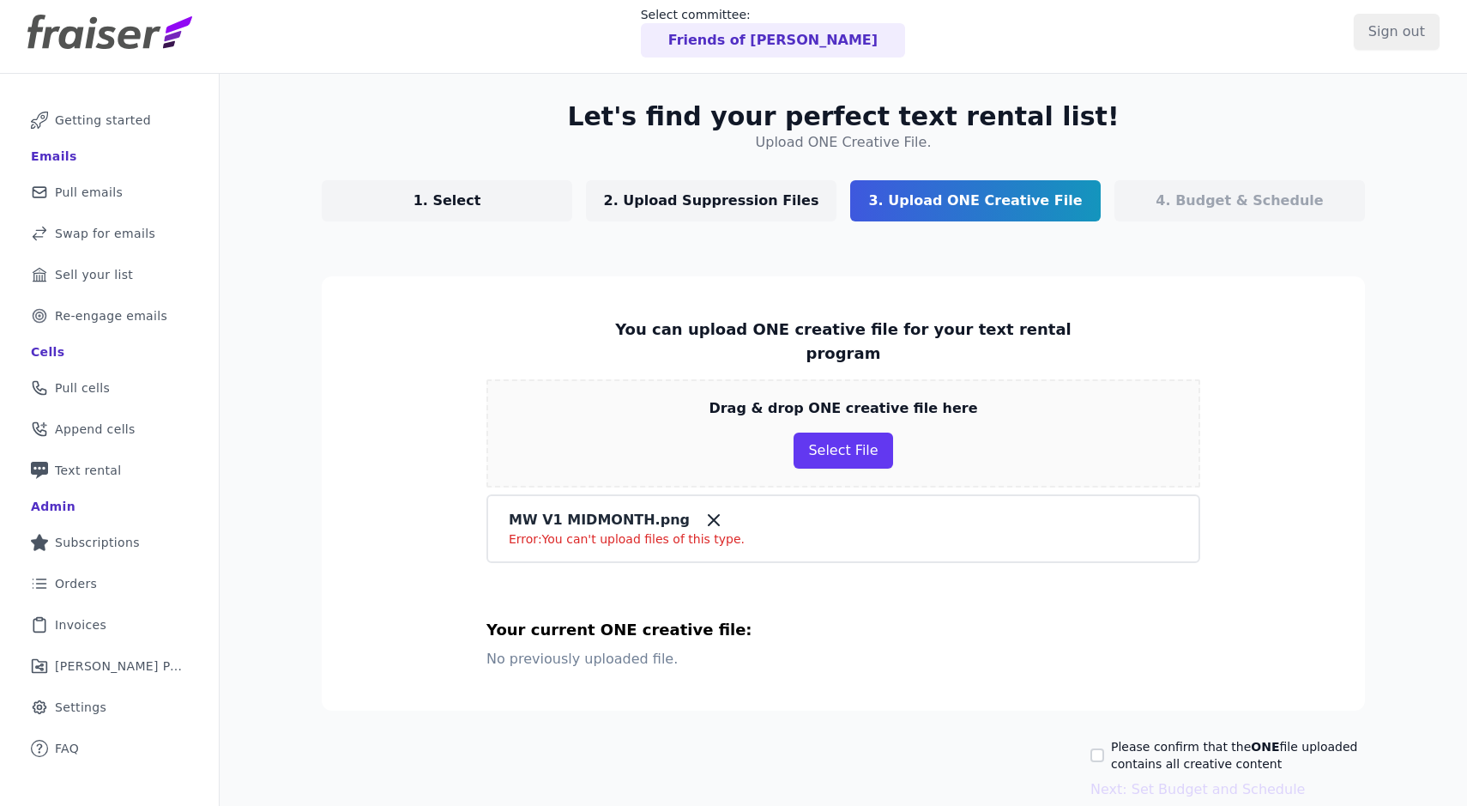
click at [596, 530] on p "Error: You can't upload files of this type." at bounding box center [843, 538] width 669 height 17
click at [819, 432] on button "Select File" at bounding box center [843, 450] width 99 height 36
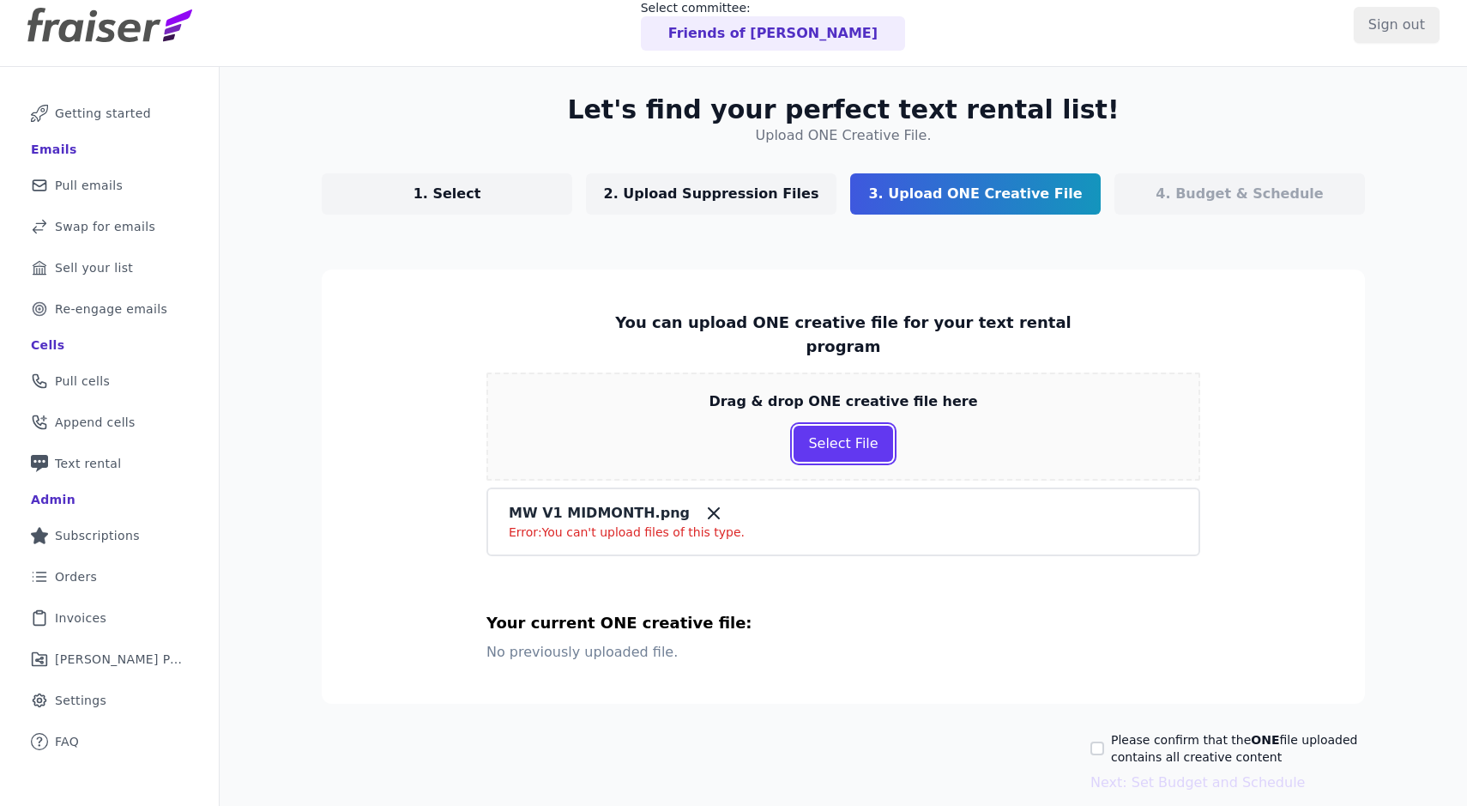
scroll to position [18, 0]
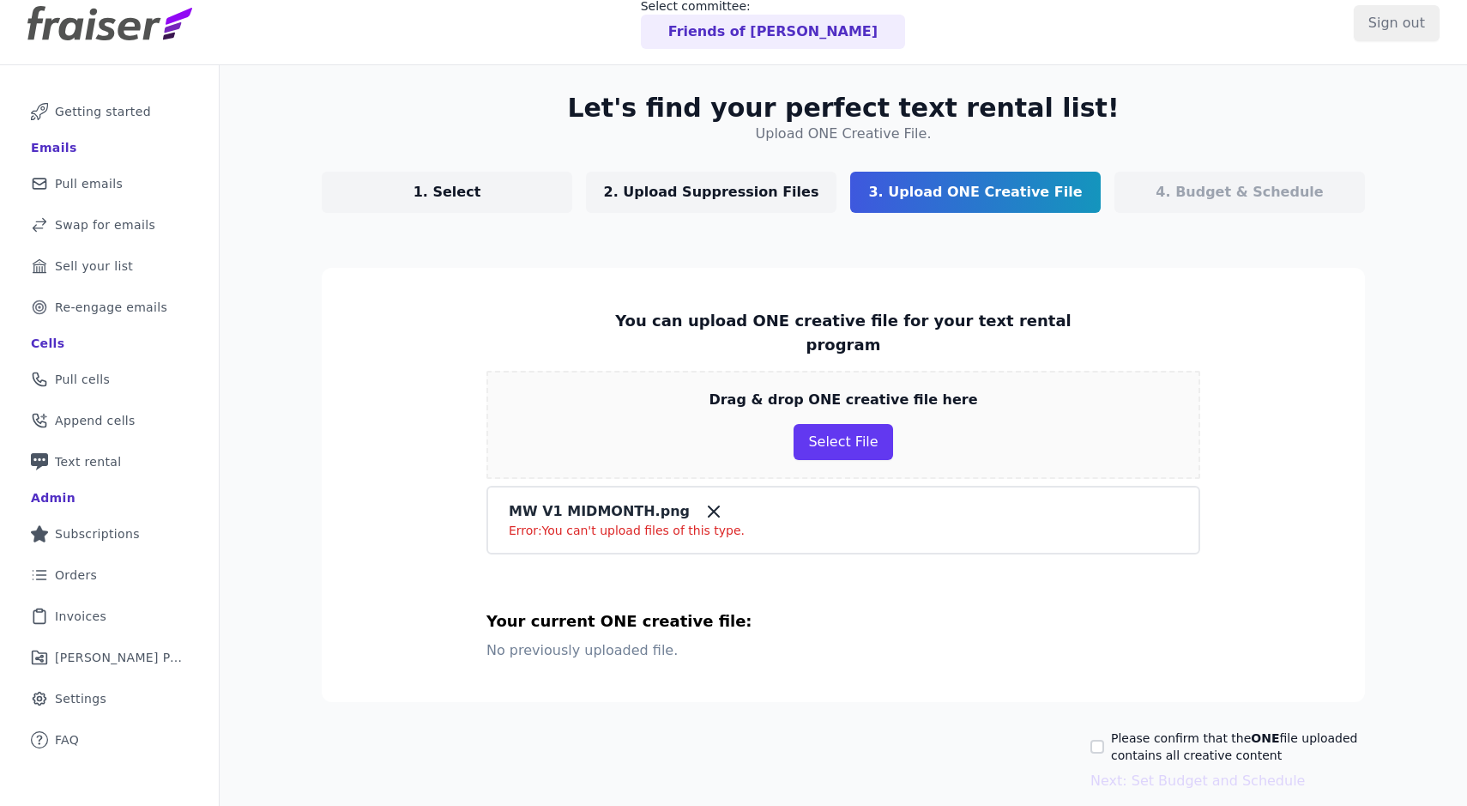
click at [703, 501] on icon at bounding box center [713, 511] width 21 height 21
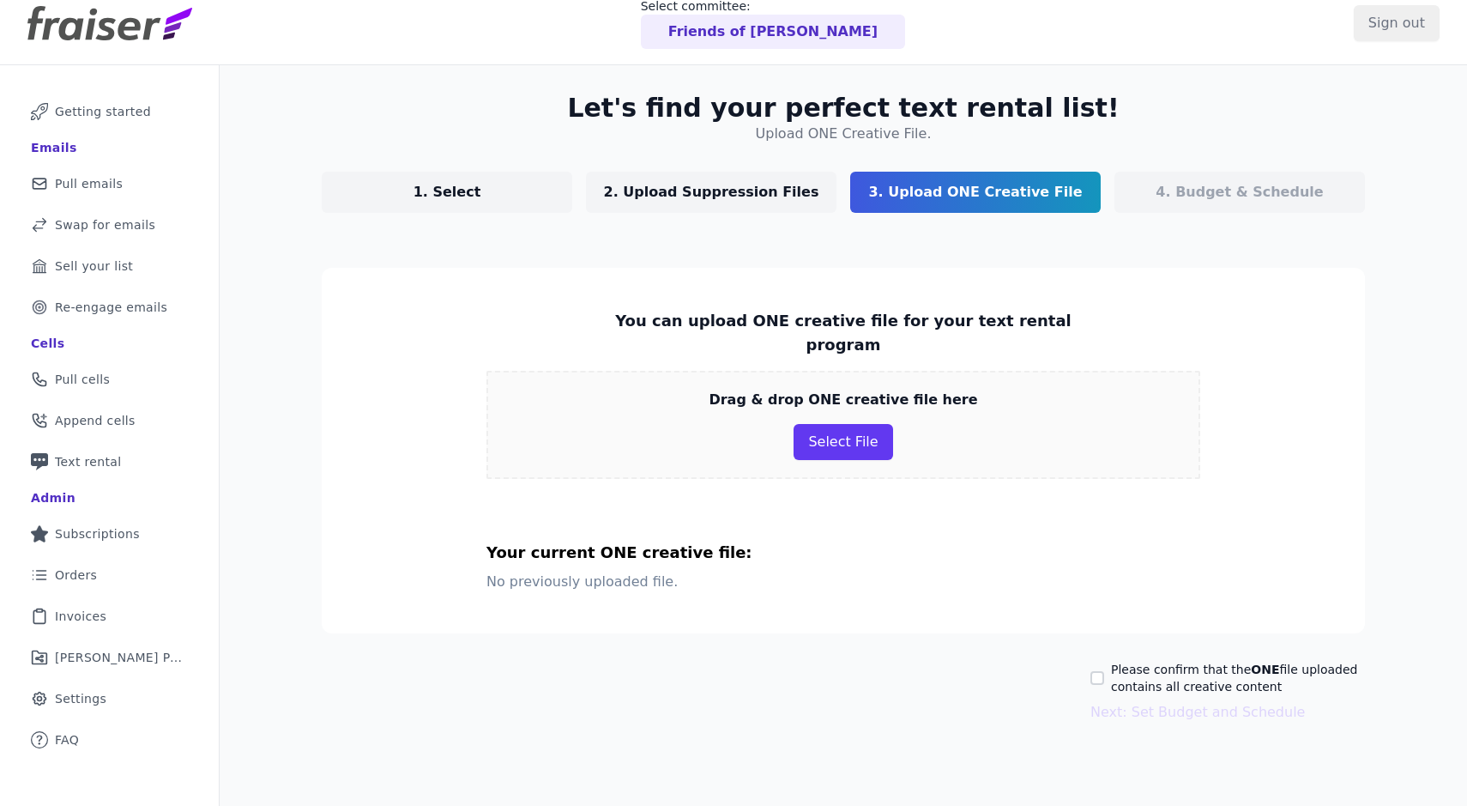
click at [1116, 661] on label "Please confirm that the ONE file uploaded contains all creative content" at bounding box center [1238, 678] width 254 height 34
click at [1104, 671] on input "Please confirm that the ONE file uploaded contains all creative content" at bounding box center [1097, 678] width 14 height 14
checkbox input "true"
